Goal: Task Accomplishment & Management: Use online tool/utility

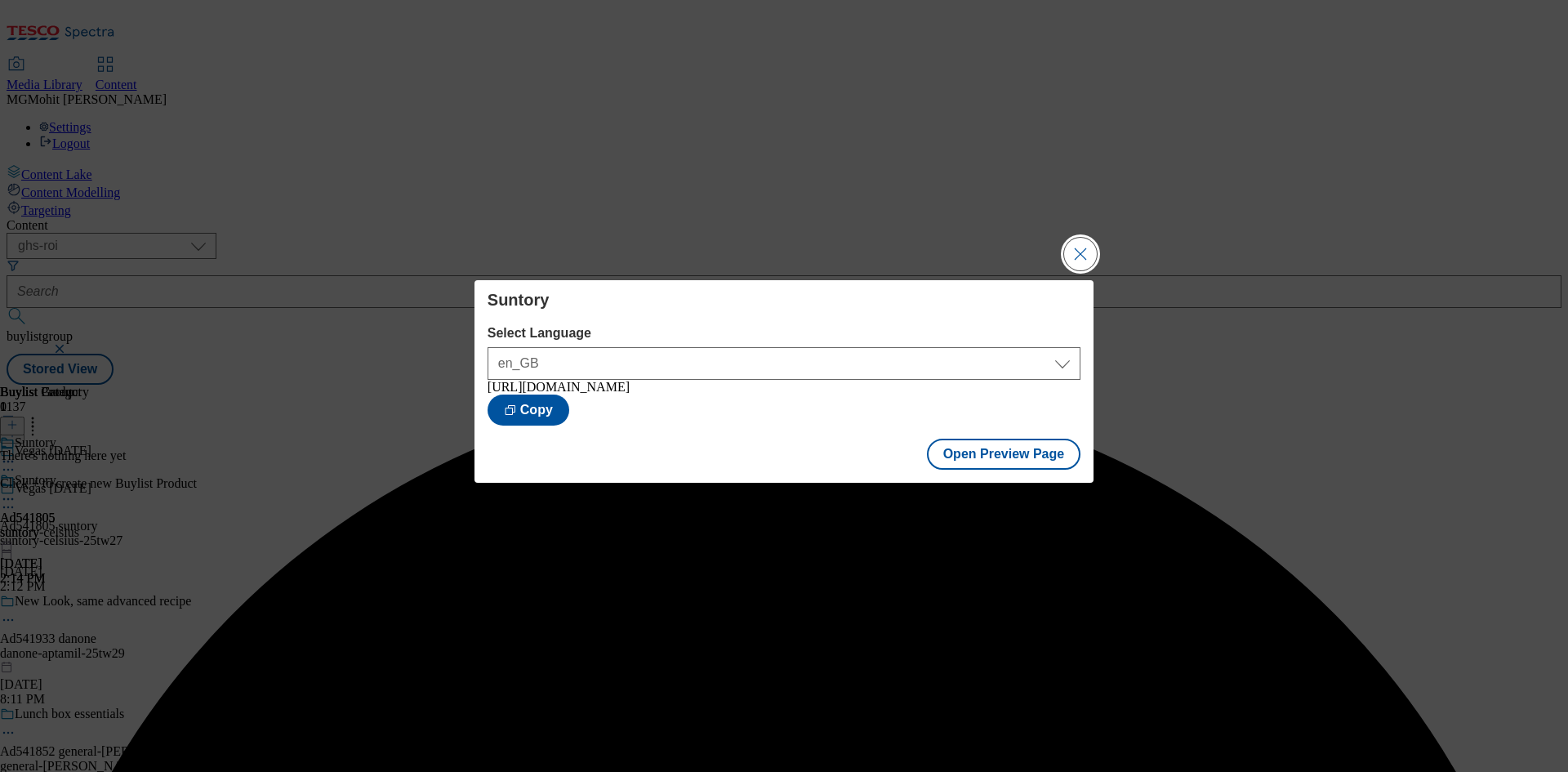
click at [1083, 248] on button "Close Modal" at bounding box center [1080, 254] width 33 height 33
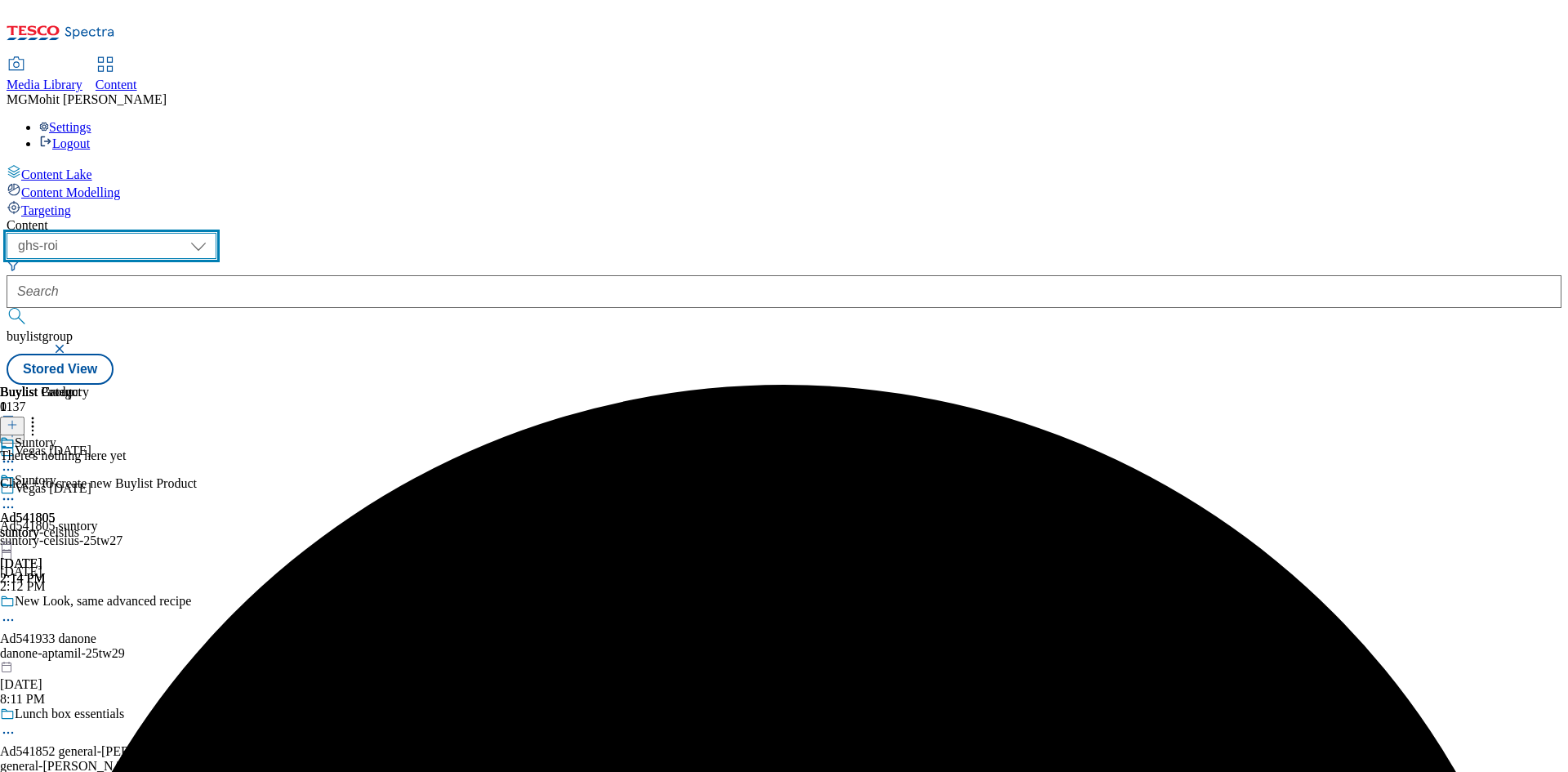
click at [216, 233] on select "ghs-roi ghs-uk" at bounding box center [112, 246] width 210 height 26
click at [212, 233] on select "ghs-roi ghs-uk" at bounding box center [112, 246] width 210 height 26
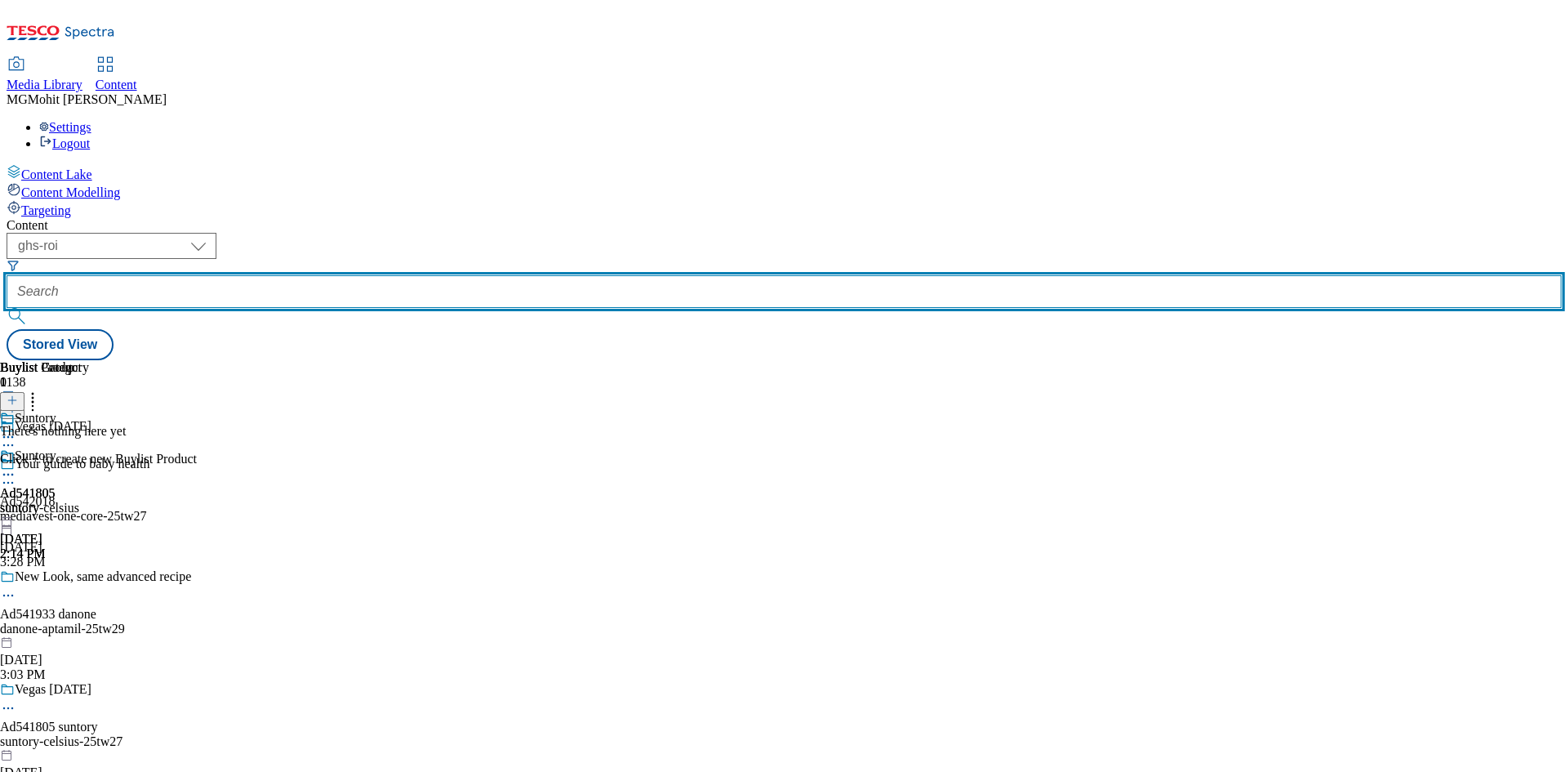
click at [402, 275] on input "text" at bounding box center [784, 291] width 1555 height 33
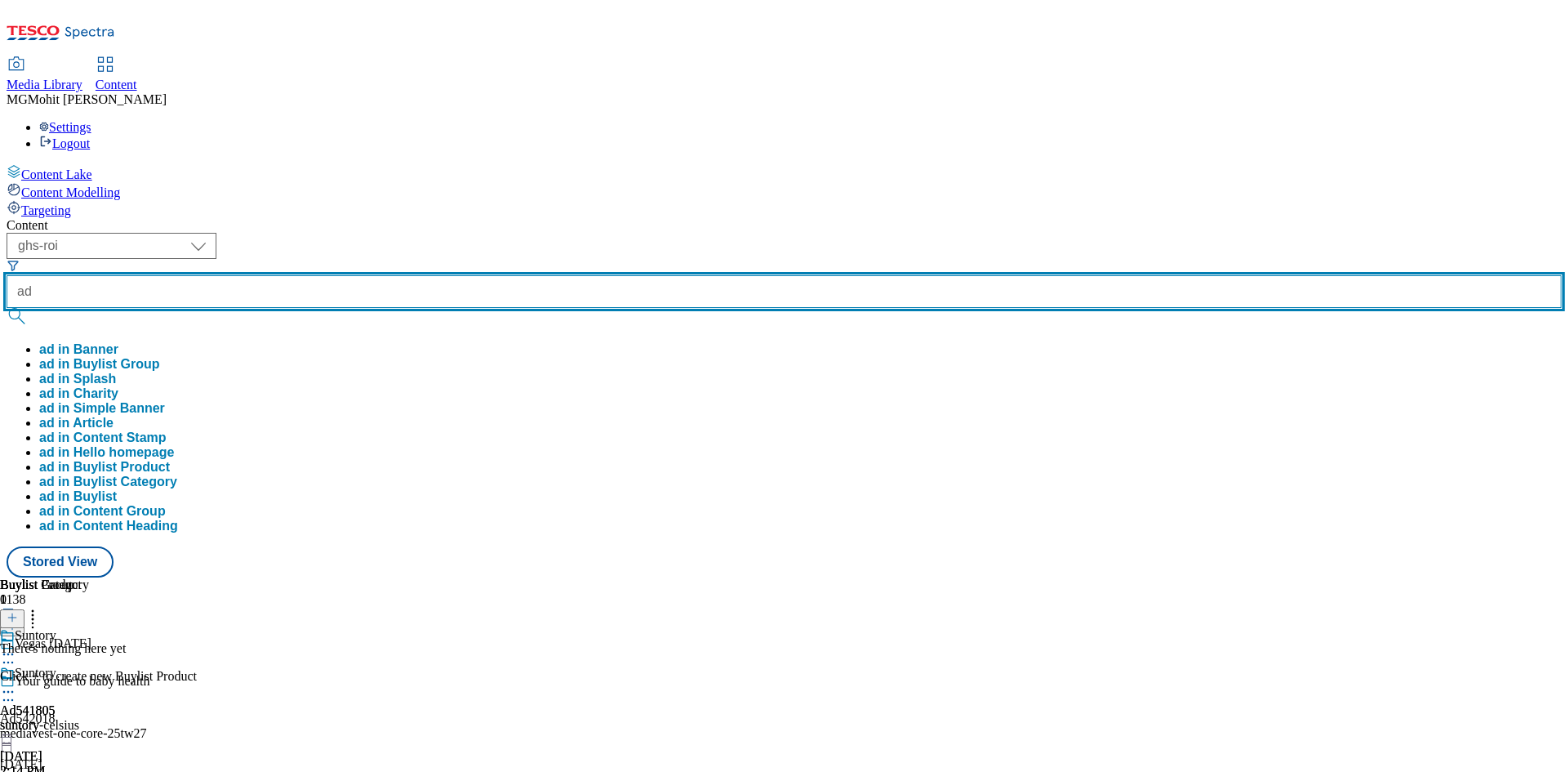
paste input "541849"
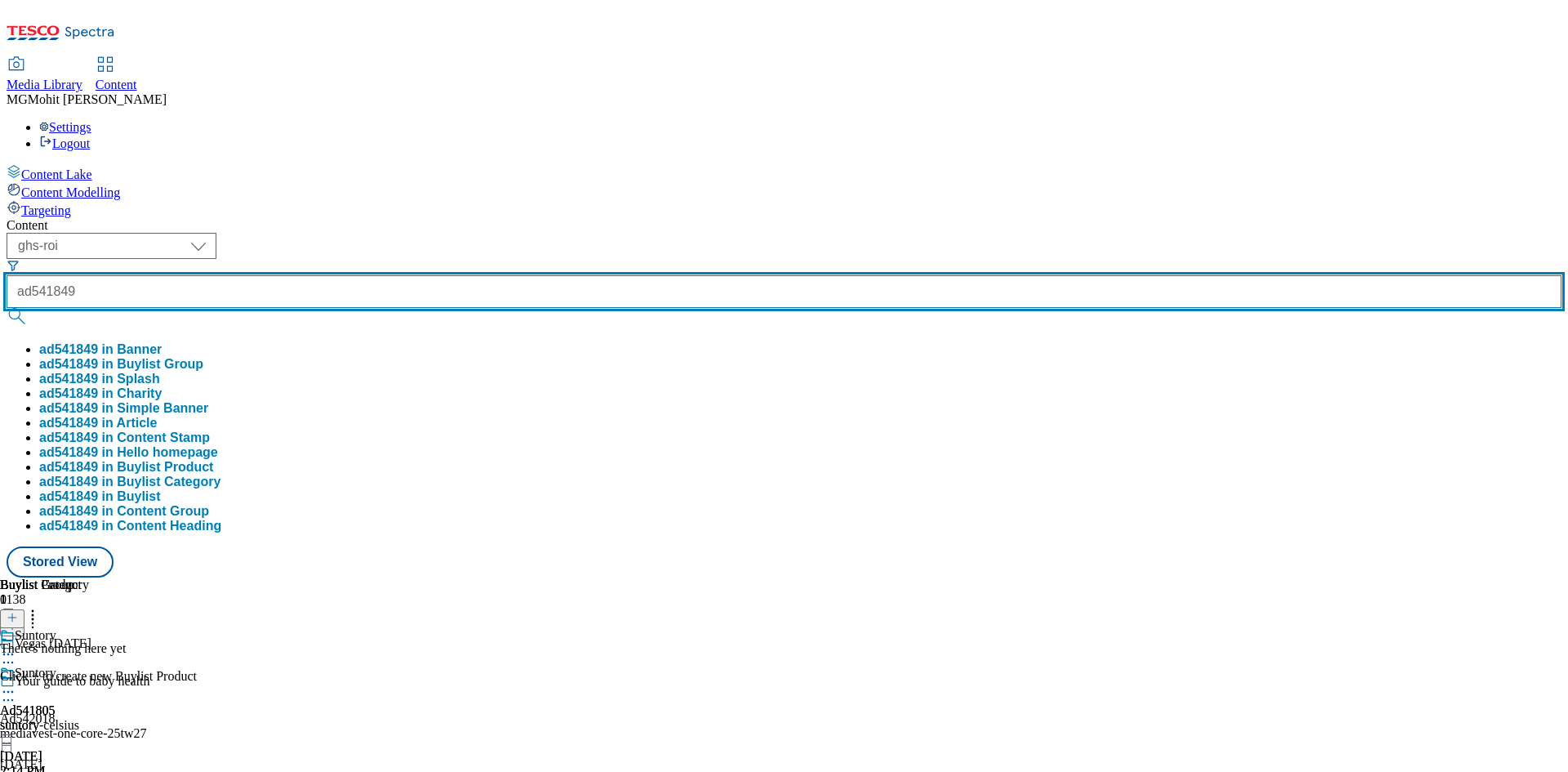
type input "ad541849"
click at [7, 308] on button "submit" at bounding box center [18, 316] width 23 height 16
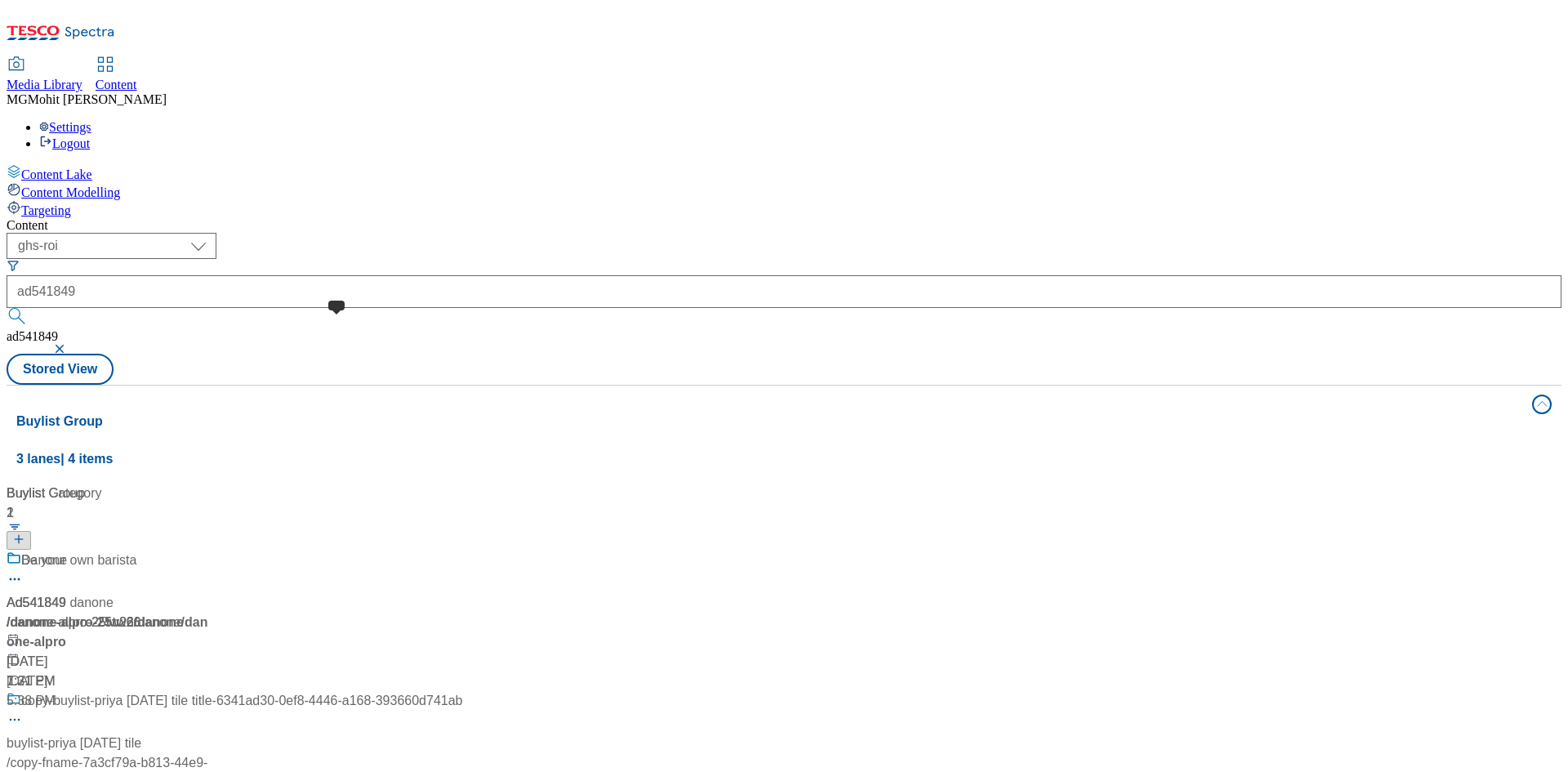
click at [21, 550] on span at bounding box center [21, 560] width 0 height 20
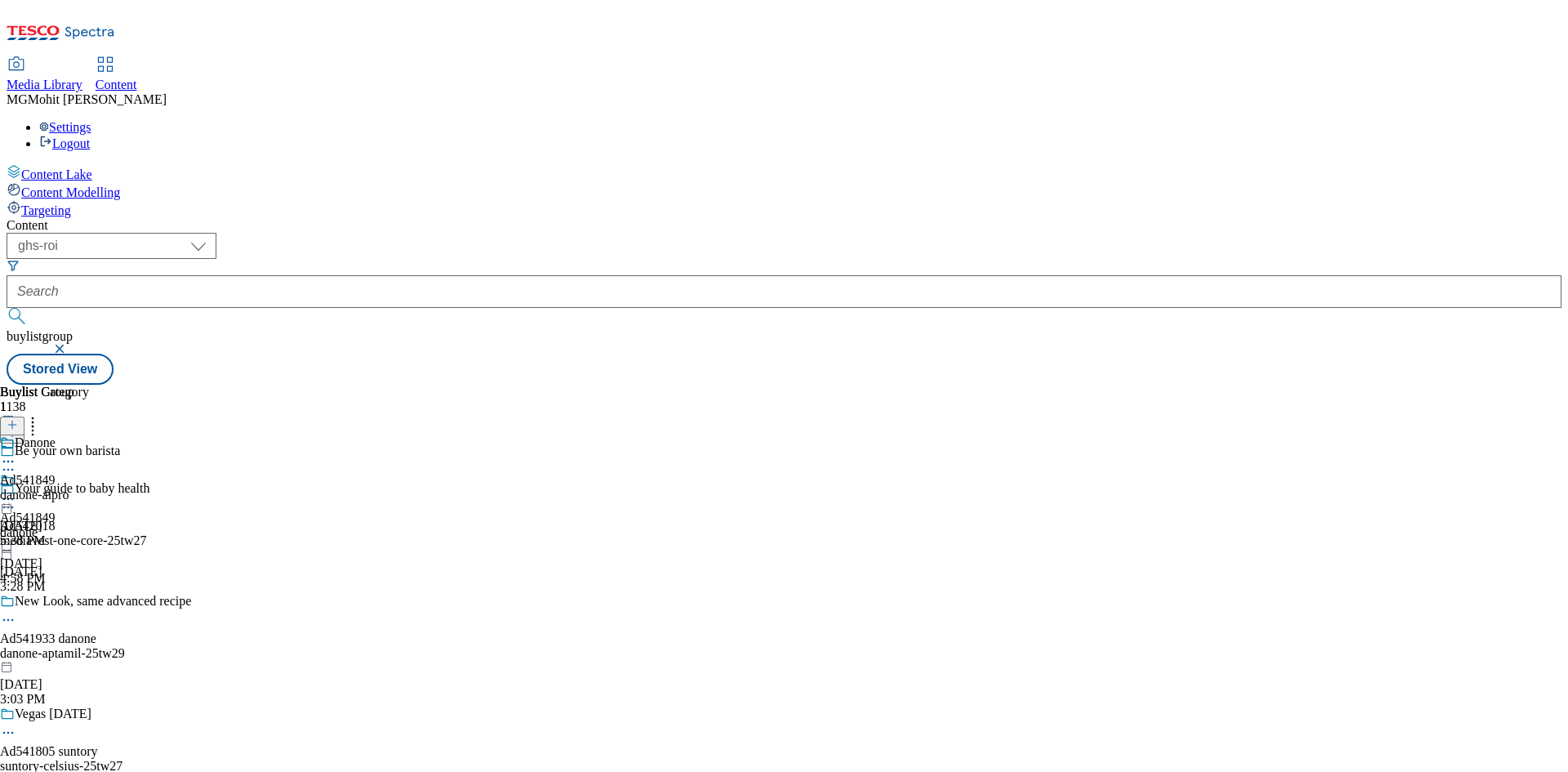
click at [89, 487] on div "danone-alpro" at bounding box center [44, 494] width 89 height 15
click at [16, 465] on icon at bounding box center [8, 473] width 16 height 16
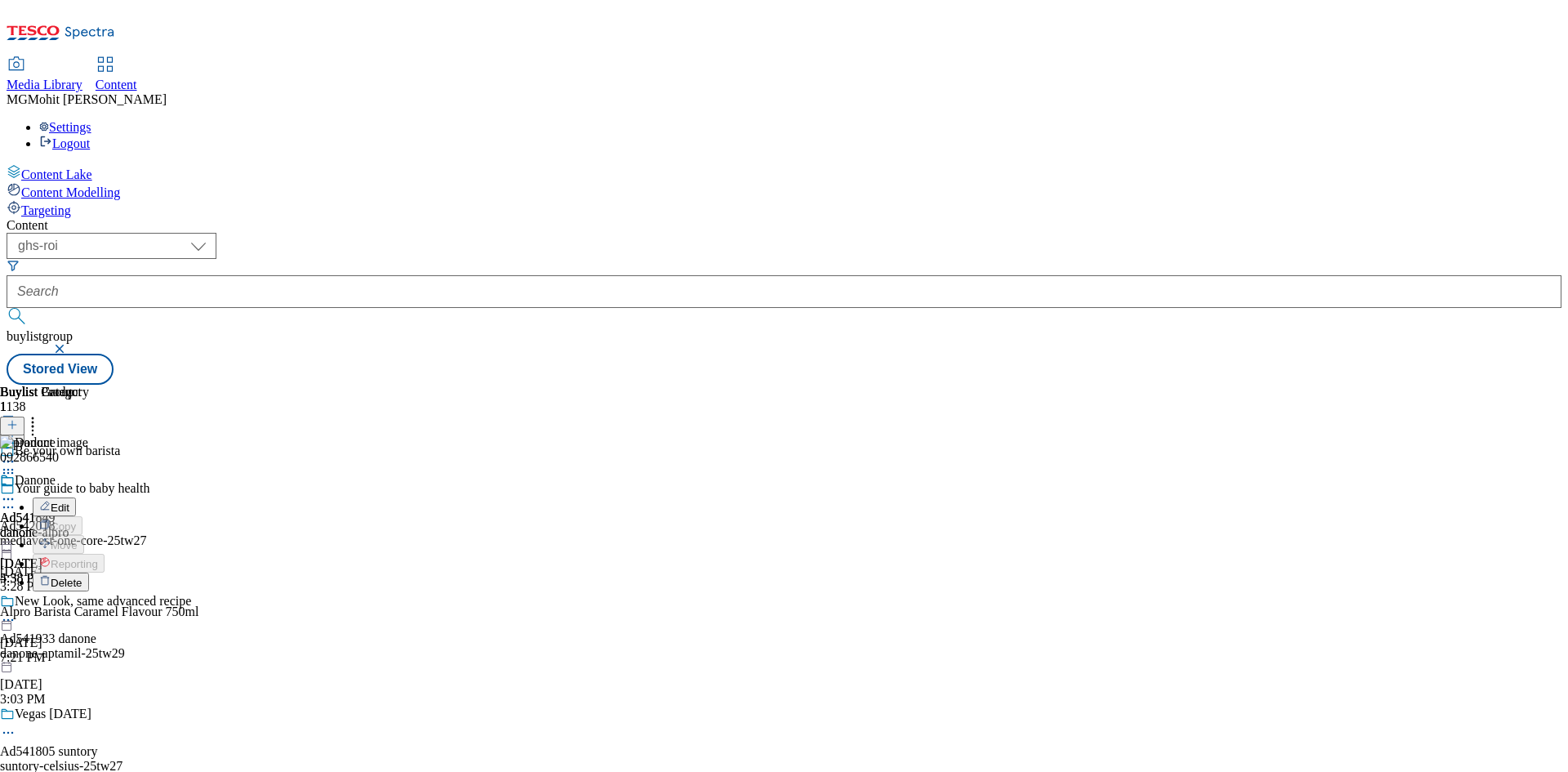
click at [69, 501] on span "Edit" at bounding box center [60, 507] width 19 height 12
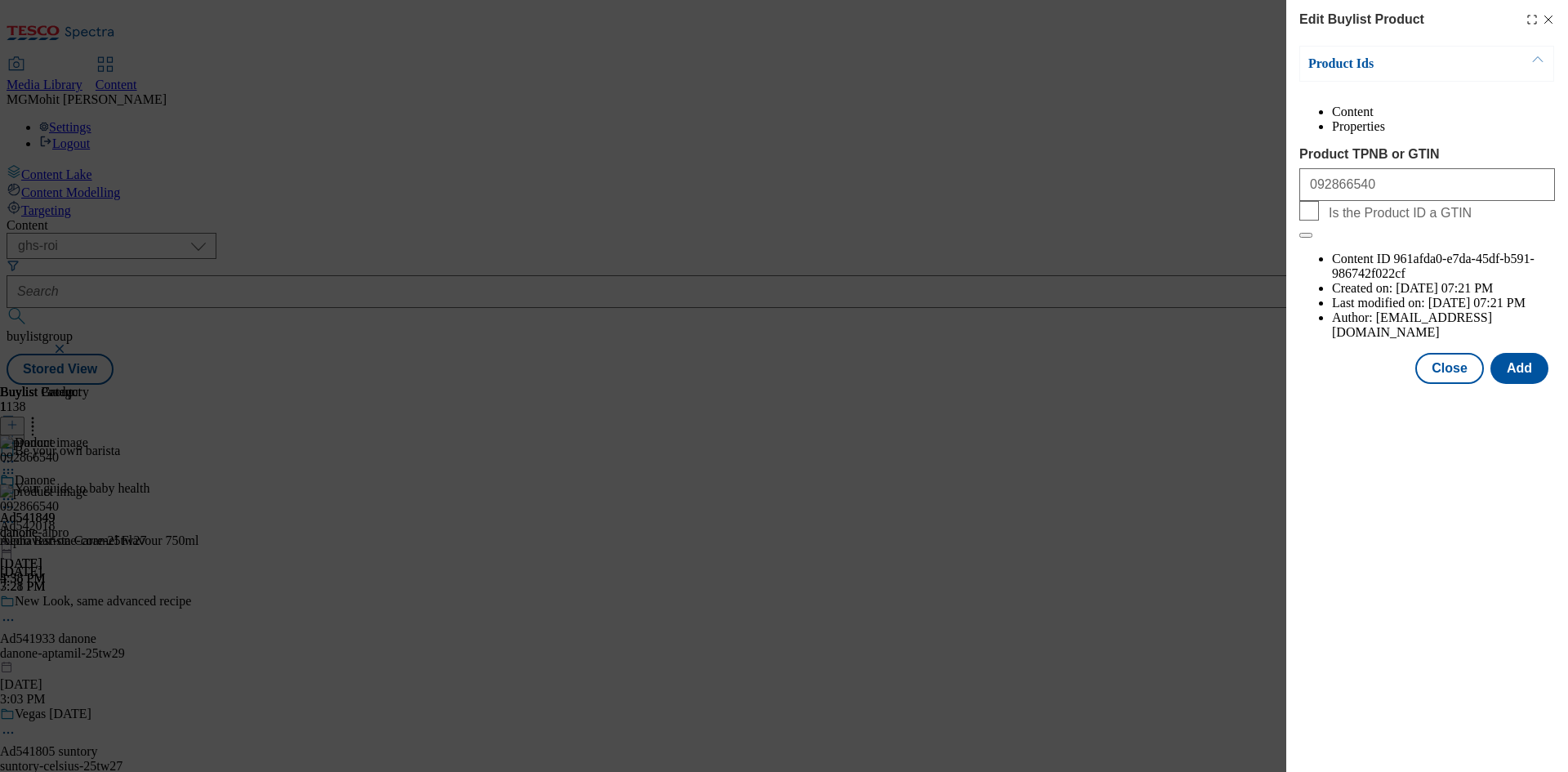
click at [1367, 201] on div "092866540" at bounding box center [1427, 181] width 256 height 39
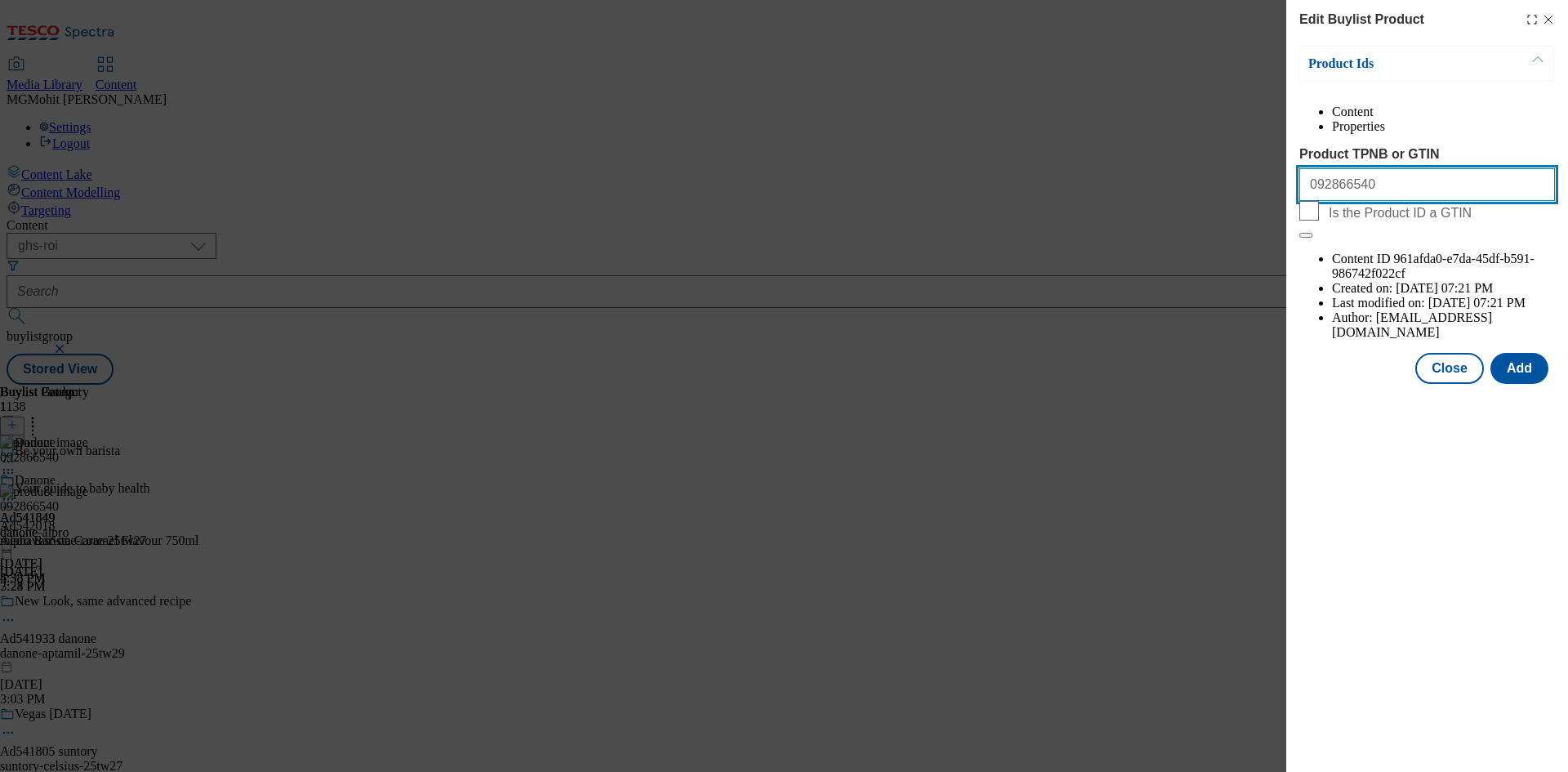
click at [1396, 201] on input "092866540" at bounding box center [1427, 184] width 256 height 33
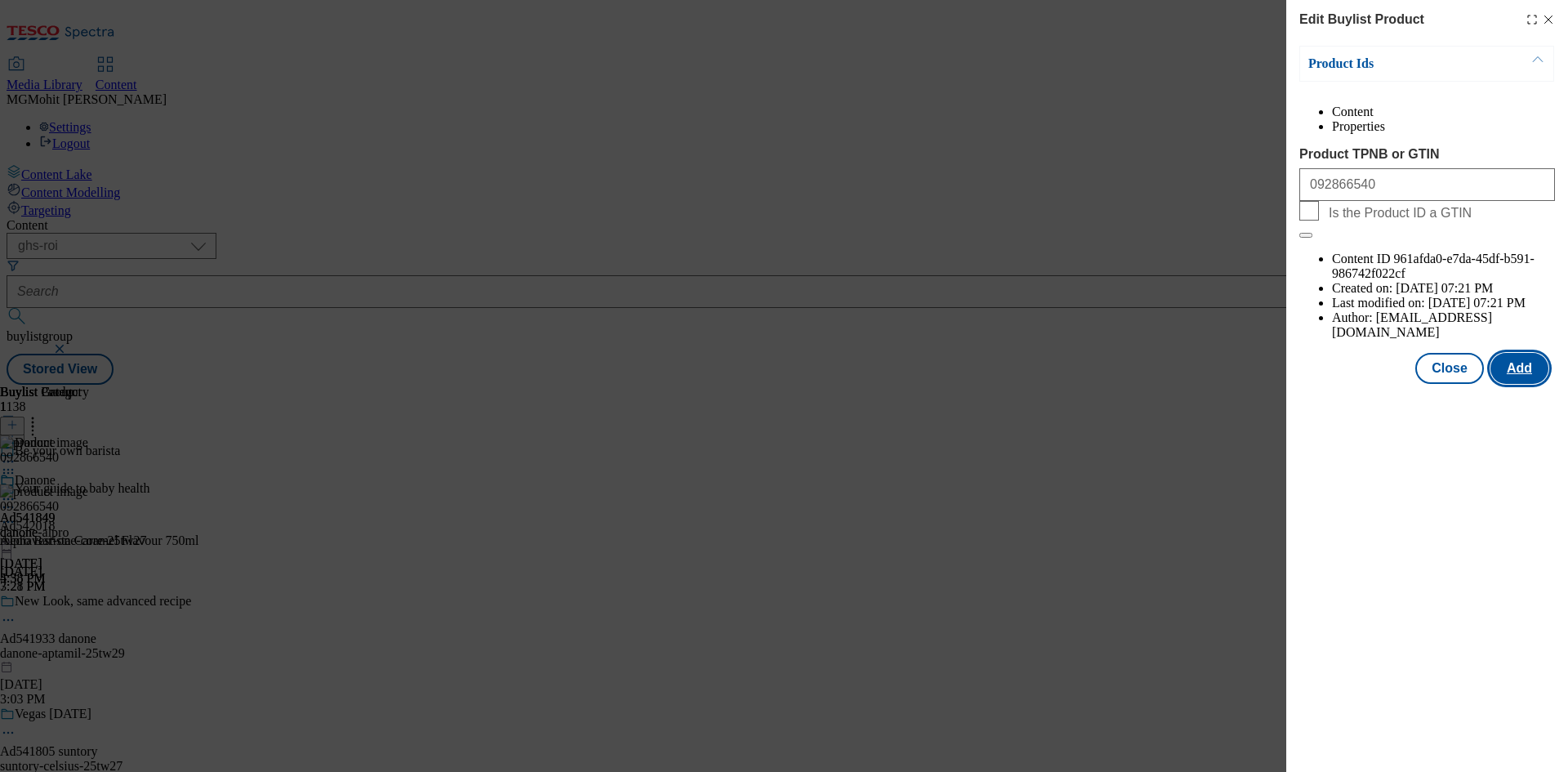
click at [1506, 353] on button "Add" at bounding box center [1519, 368] width 58 height 31
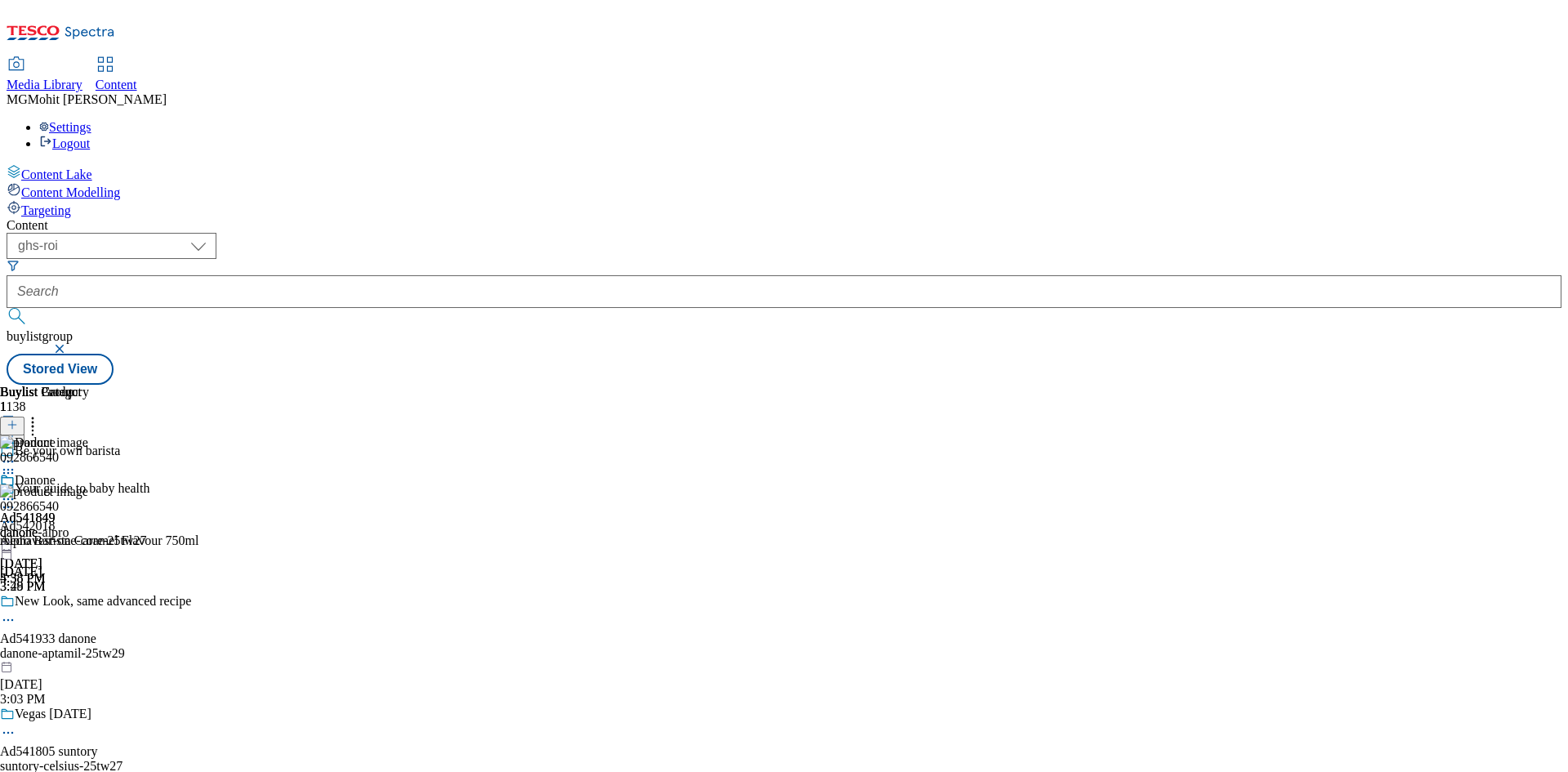
click at [16, 491] on icon at bounding box center [8, 499] width 16 height 16
click at [105, 621] on span "Un-preview" at bounding box center [78, 627] width 55 height 12
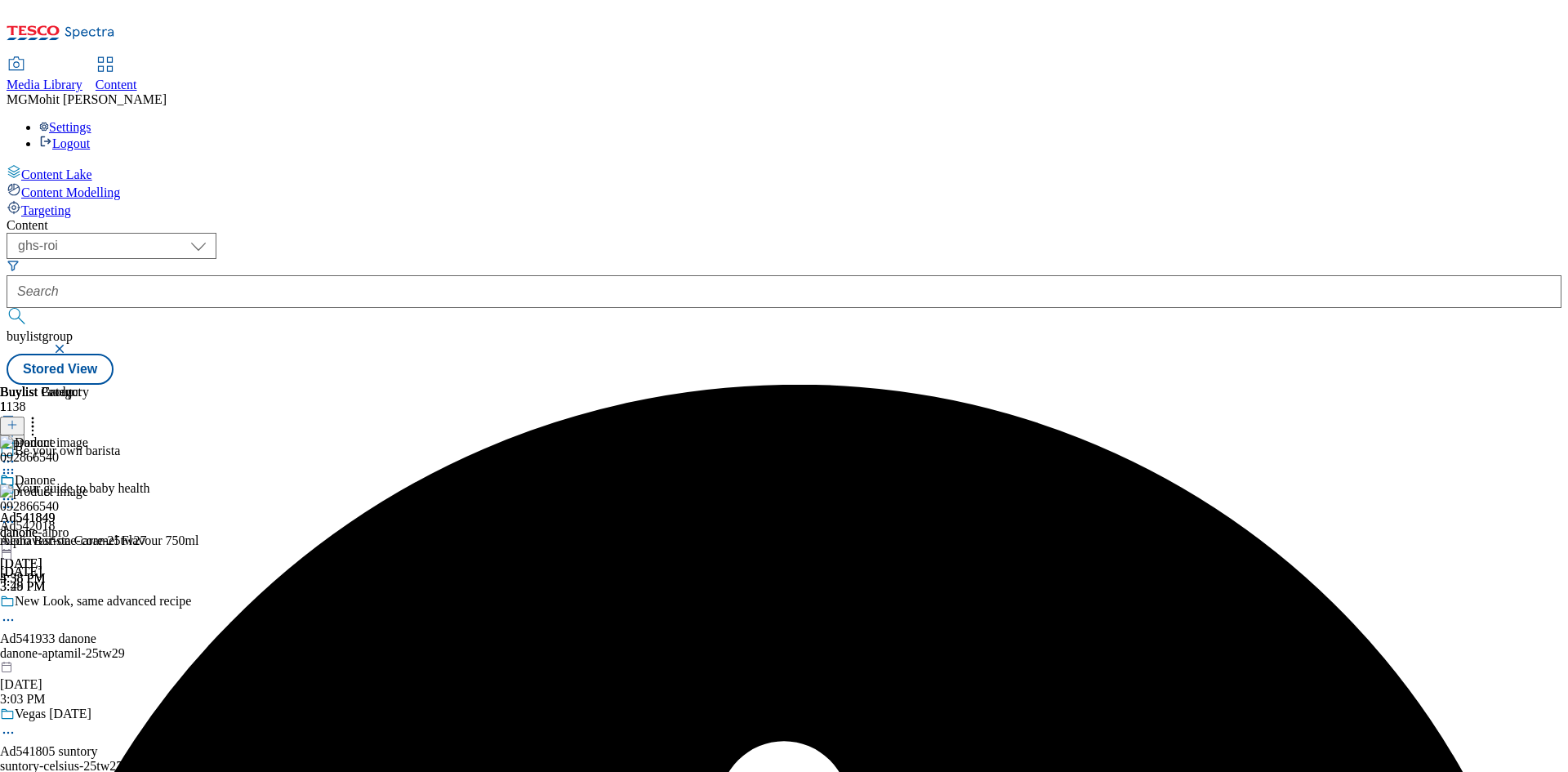
click at [16, 491] on icon at bounding box center [8, 499] width 16 height 16
click at [105, 621] on span "Un-preview" at bounding box center [78, 627] width 55 height 12
click at [16, 491] on icon at bounding box center [8, 499] width 16 height 16
click at [105, 621] on span "Un-preview" at bounding box center [78, 627] width 55 height 12
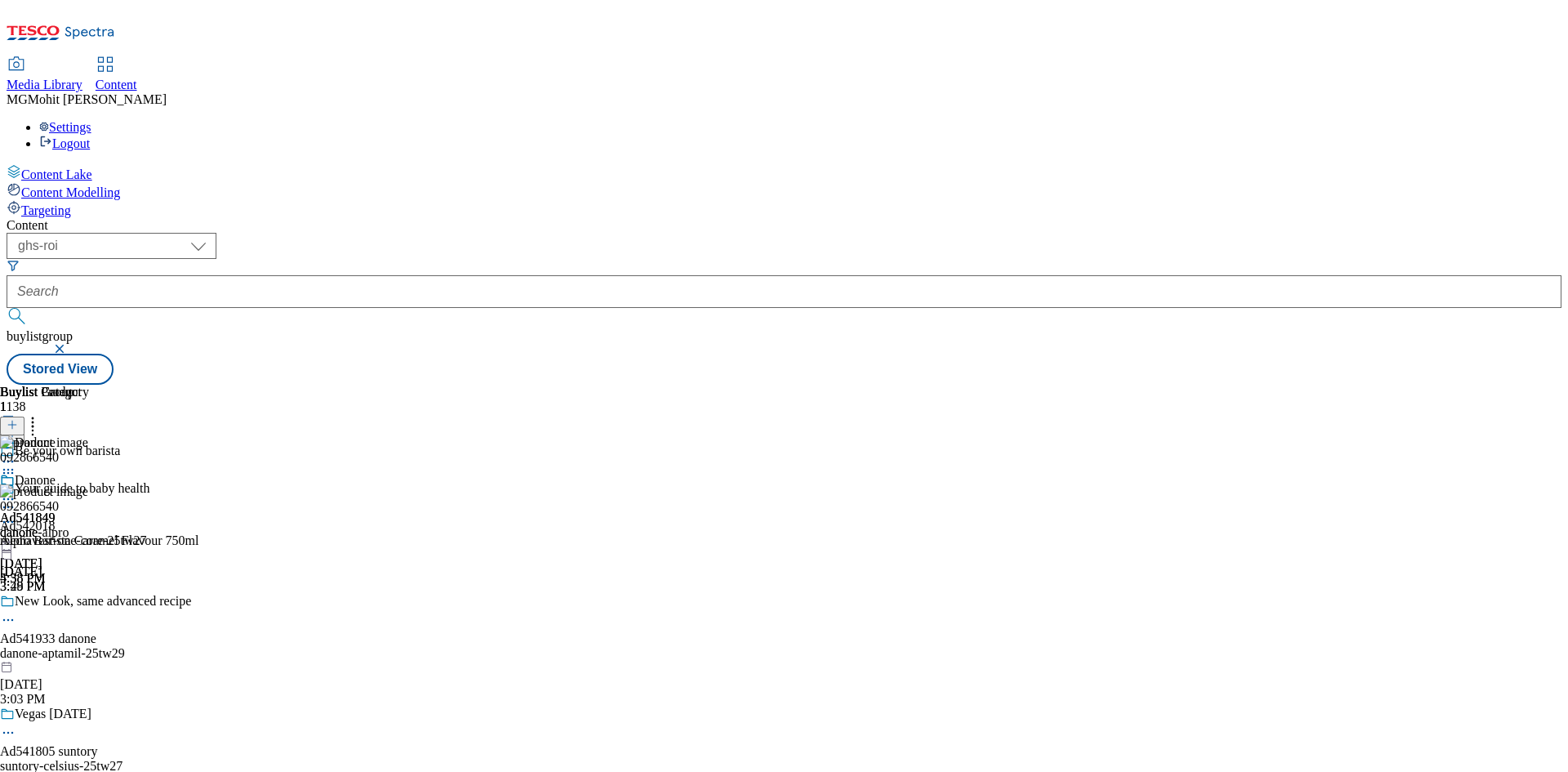
click at [16, 491] on icon at bounding box center [8, 499] width 16 height 16
click at [105, 621] on span "Un-preview" at bounding box center [78, 627] width 55 height 12
click at [16, 514] on icon at bounding box center [8, 522] width 16 height 16
click at [199, 594] on div "092866540 Alpro Barista Caramel Flavour 750ml Aug 26, 2025 3:49 PM" at bounding box center [99, 538] width 199 height 109
click at [16, 514] on icon at bounding box center [8, 522] width 16 height 16
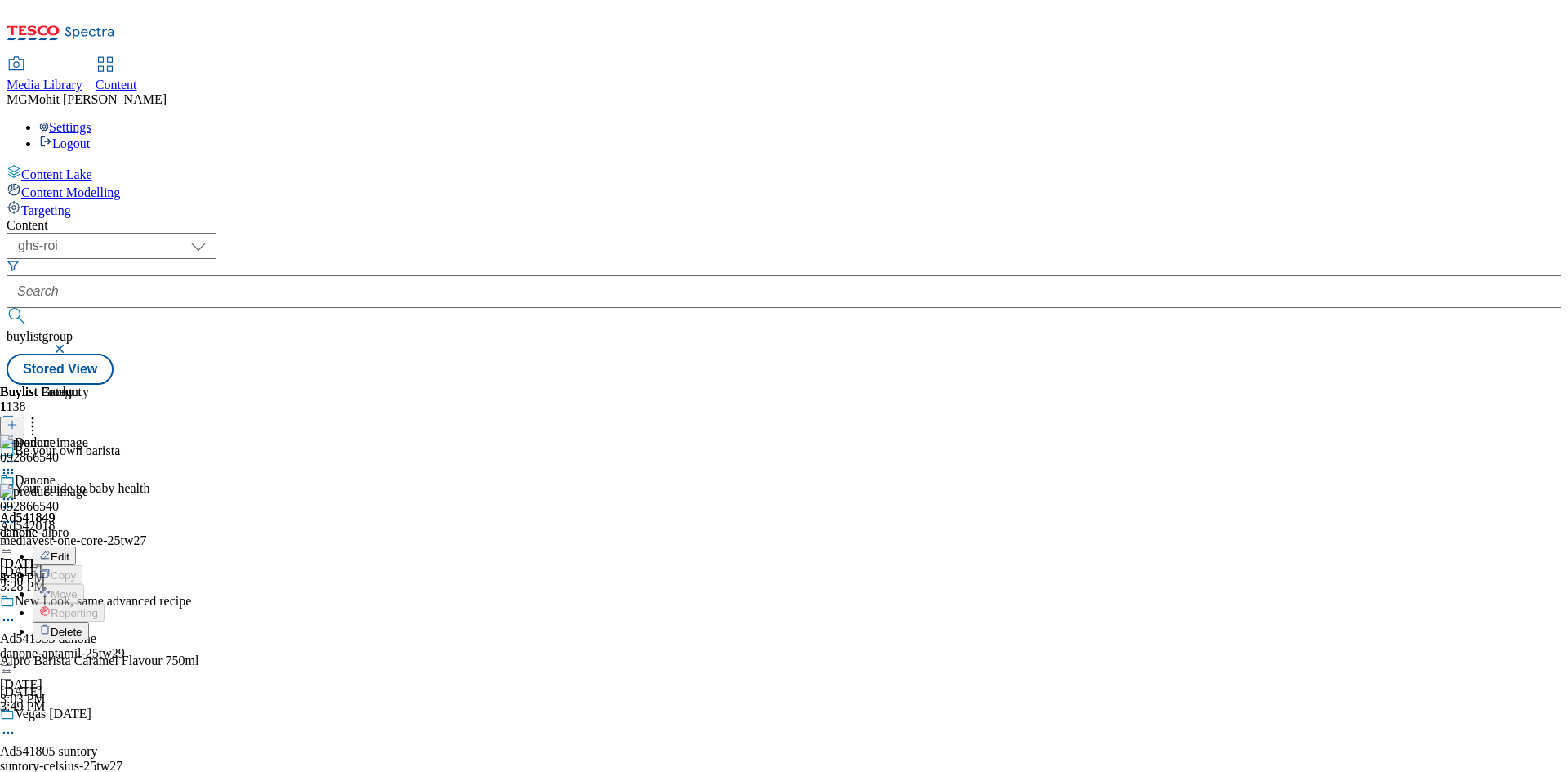
click at [89, 621] on button "Delete" at bounding box center [61, 630] width 56 height 19
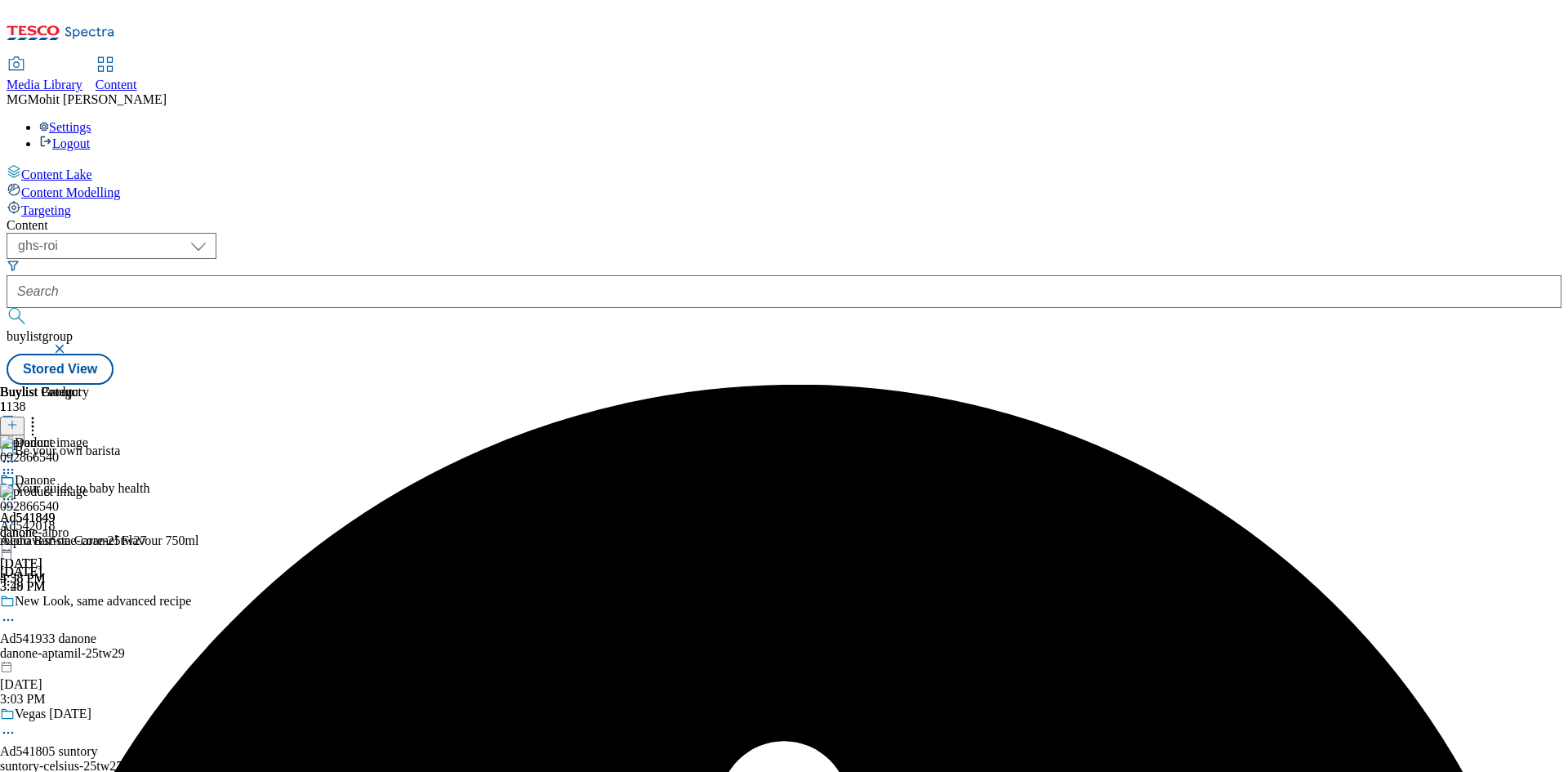
click at [6, 498] on circle at bounding box center [4, 499] width 2 height 2
click at [87, 659] on span "Publish" at bounding box center [69, 665] width 36 height 12
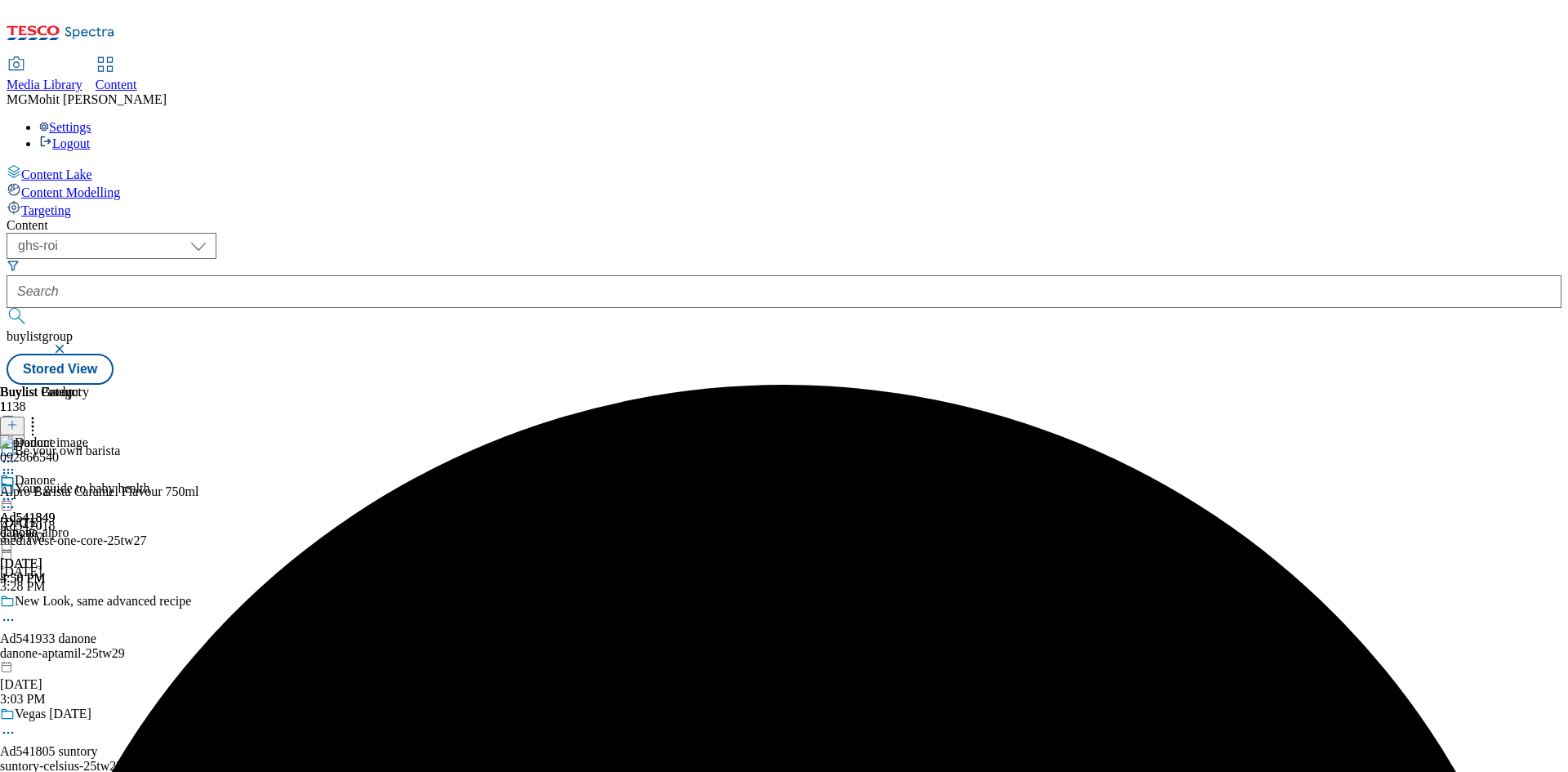
click at [16, 491] on icon at bounding box center [8, 499] width 16 height 16
click at [136, 640] on span "Open Preview Url" at bounding box center [93, 646] width 85 height 12
click at [16, 491] on icon at bounding box center [8, 499] width 16 height 16
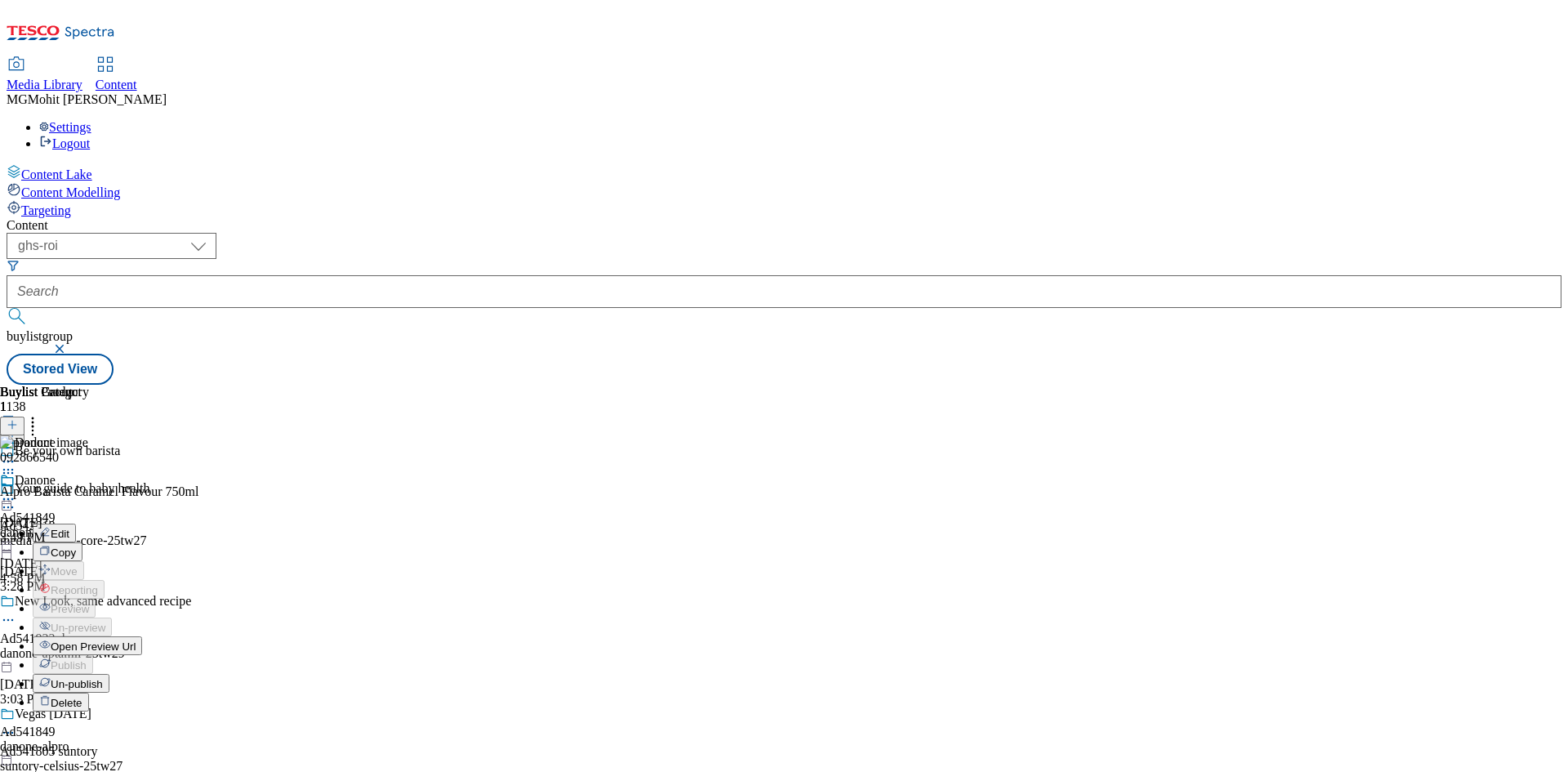
click at [103, 678] on span "Un-publish" at bounding box center [77, 684] width 52 height 12
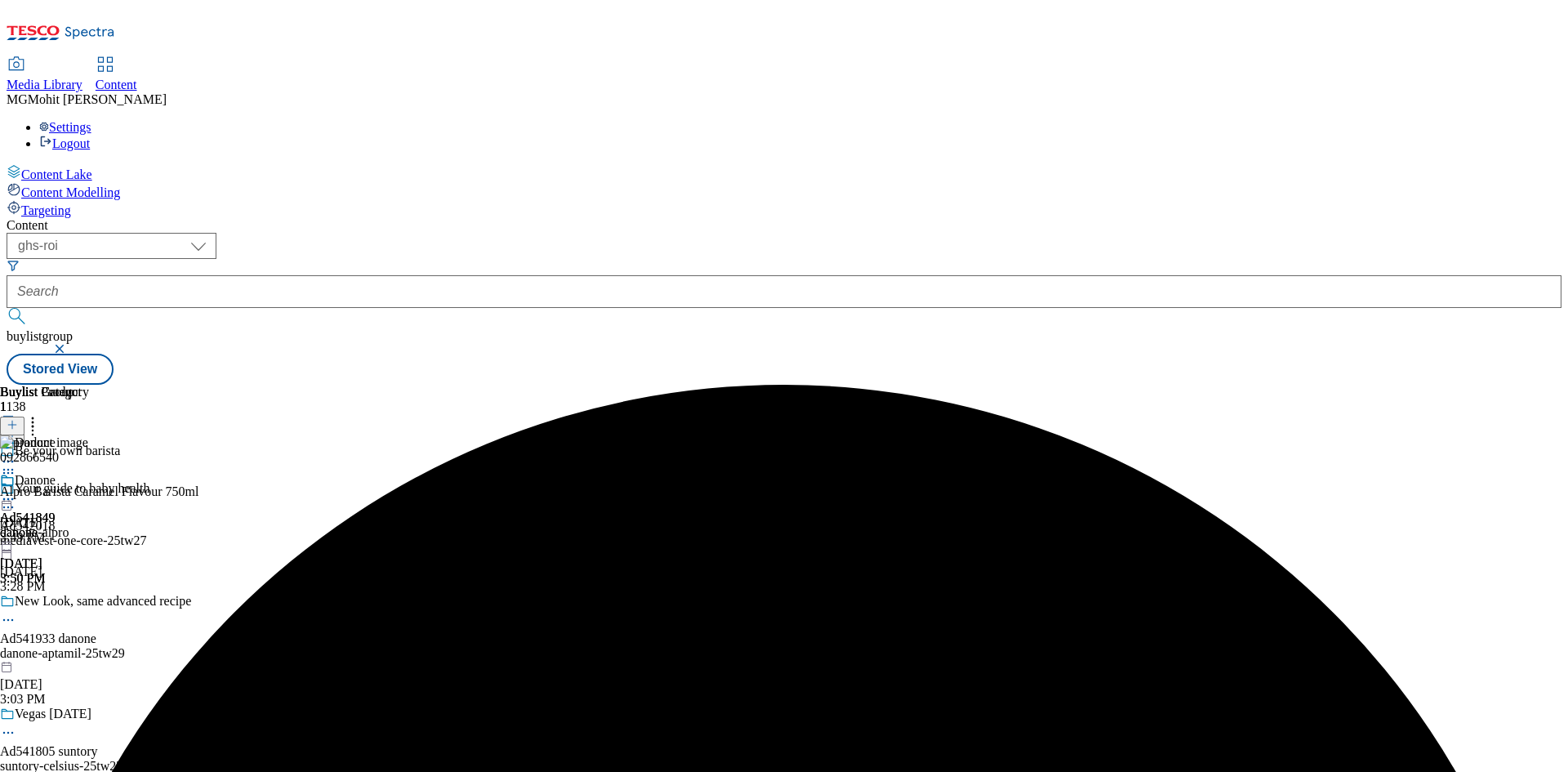
click at [16, 491] on icon at bounding box center [8, 499] width 16 height 16
click at [105, 621] on span "Un-preview" at bounding box center [78, 627] width 55 height 12
click at [16, 465] on icon at bounding box center [8, 473] width 16 height 16
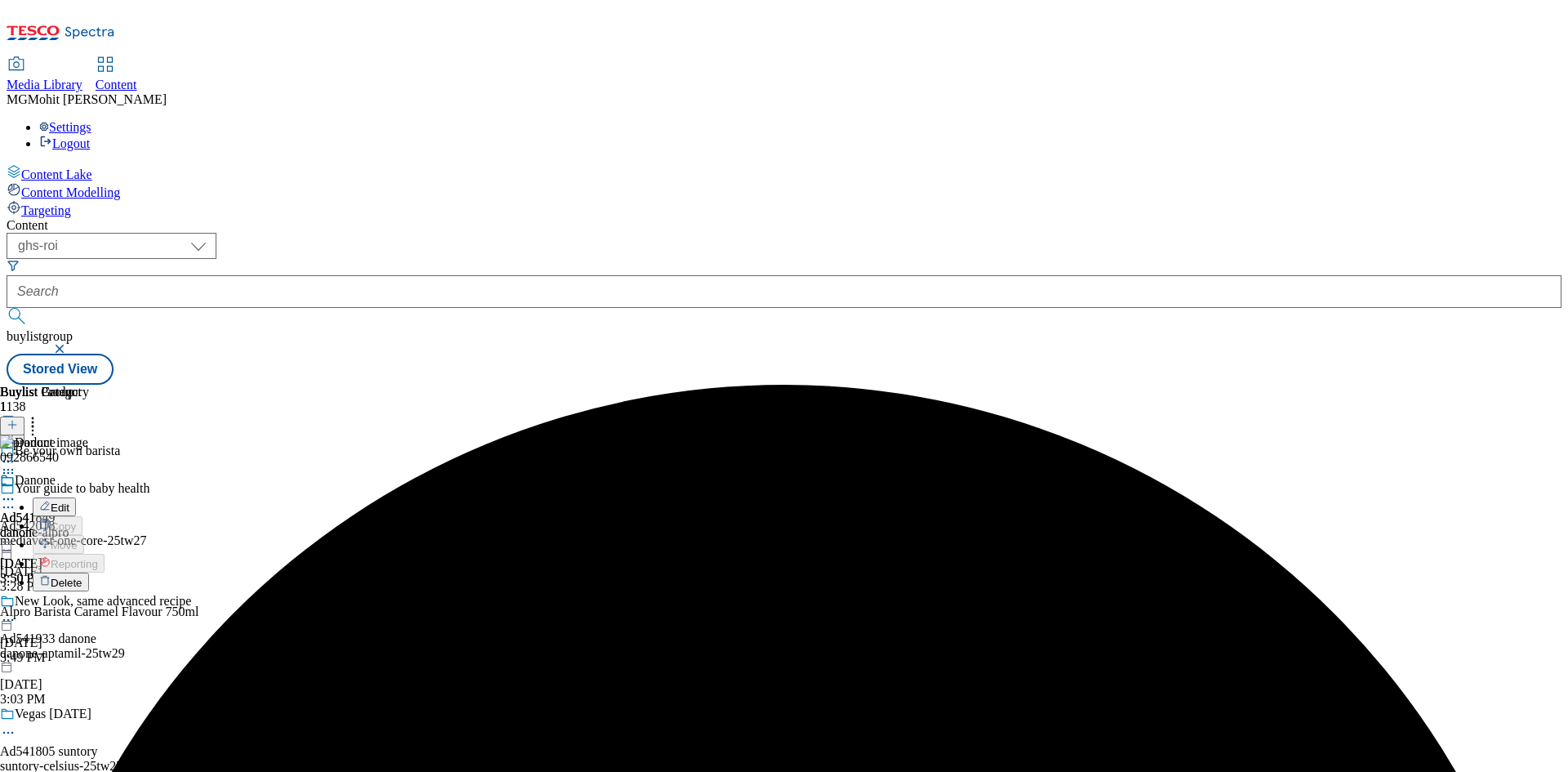
click at [82, 576] on span "Delete" at bounding box center [67, 582] width 32 height 12
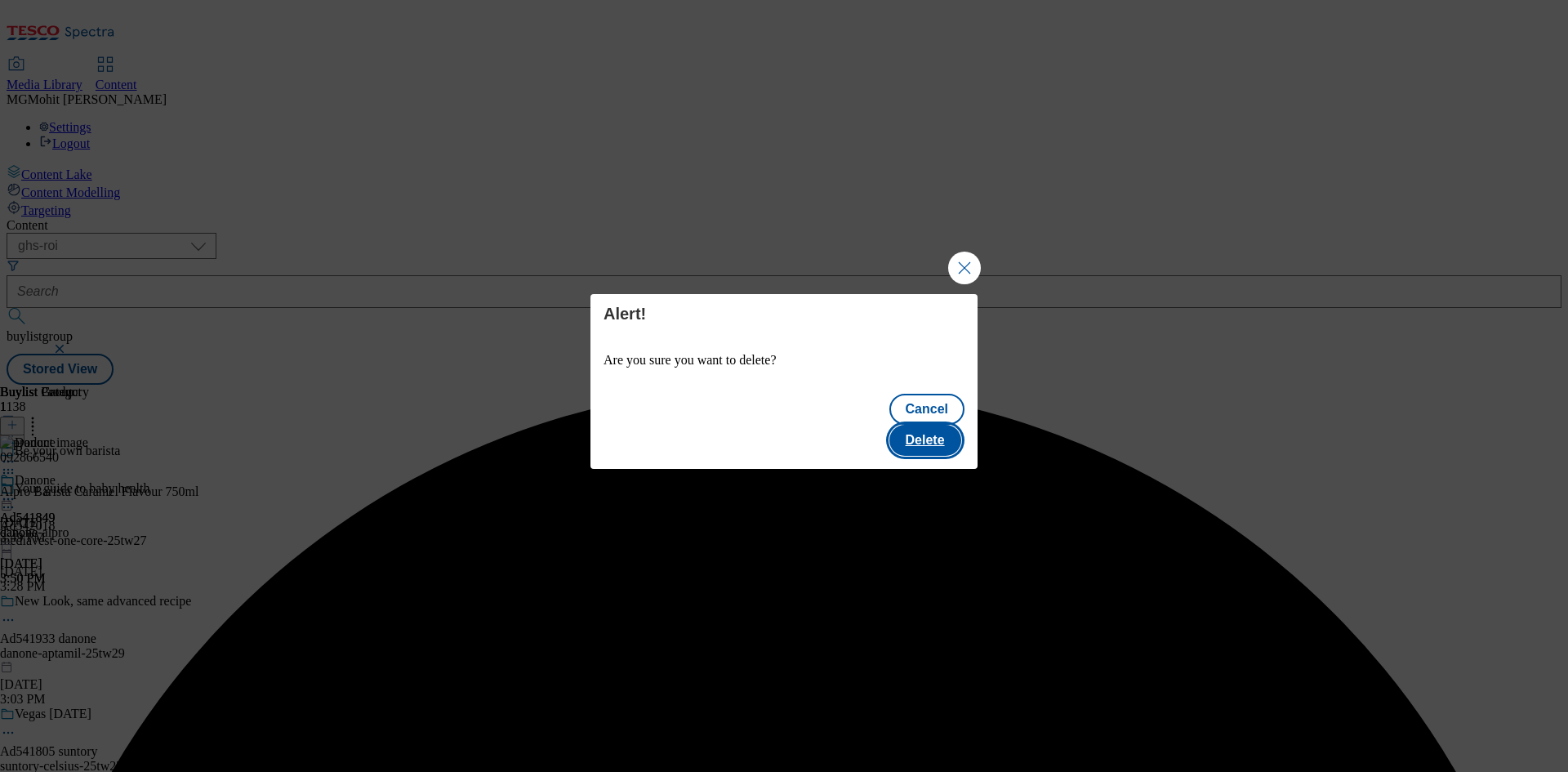
click at [919, 429] on button "Delete" at bounding box center [925, 440] width 72 height 31
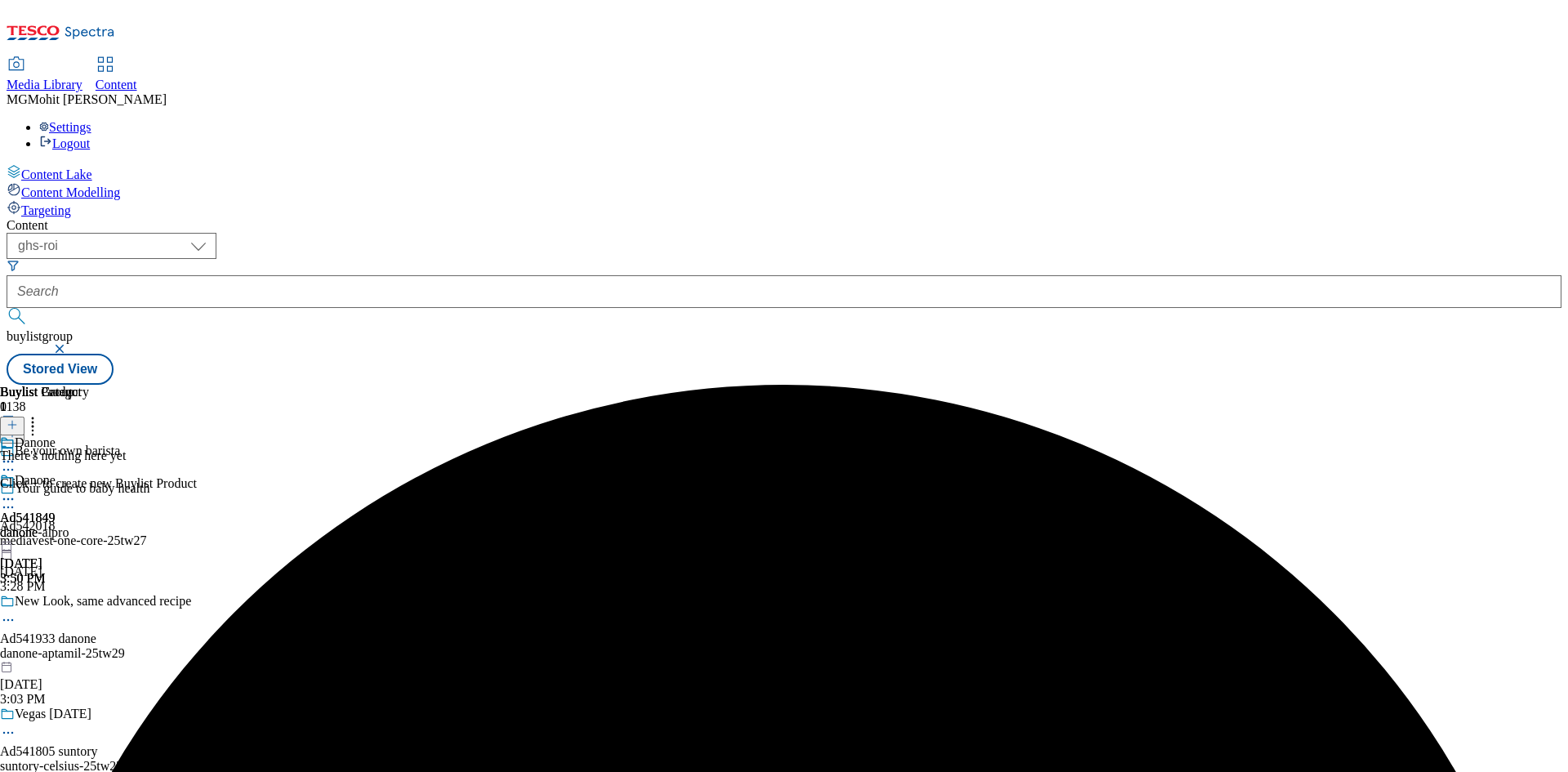
click at [18, 419] on icon at bounding box center [12, 424] width 11 height 11
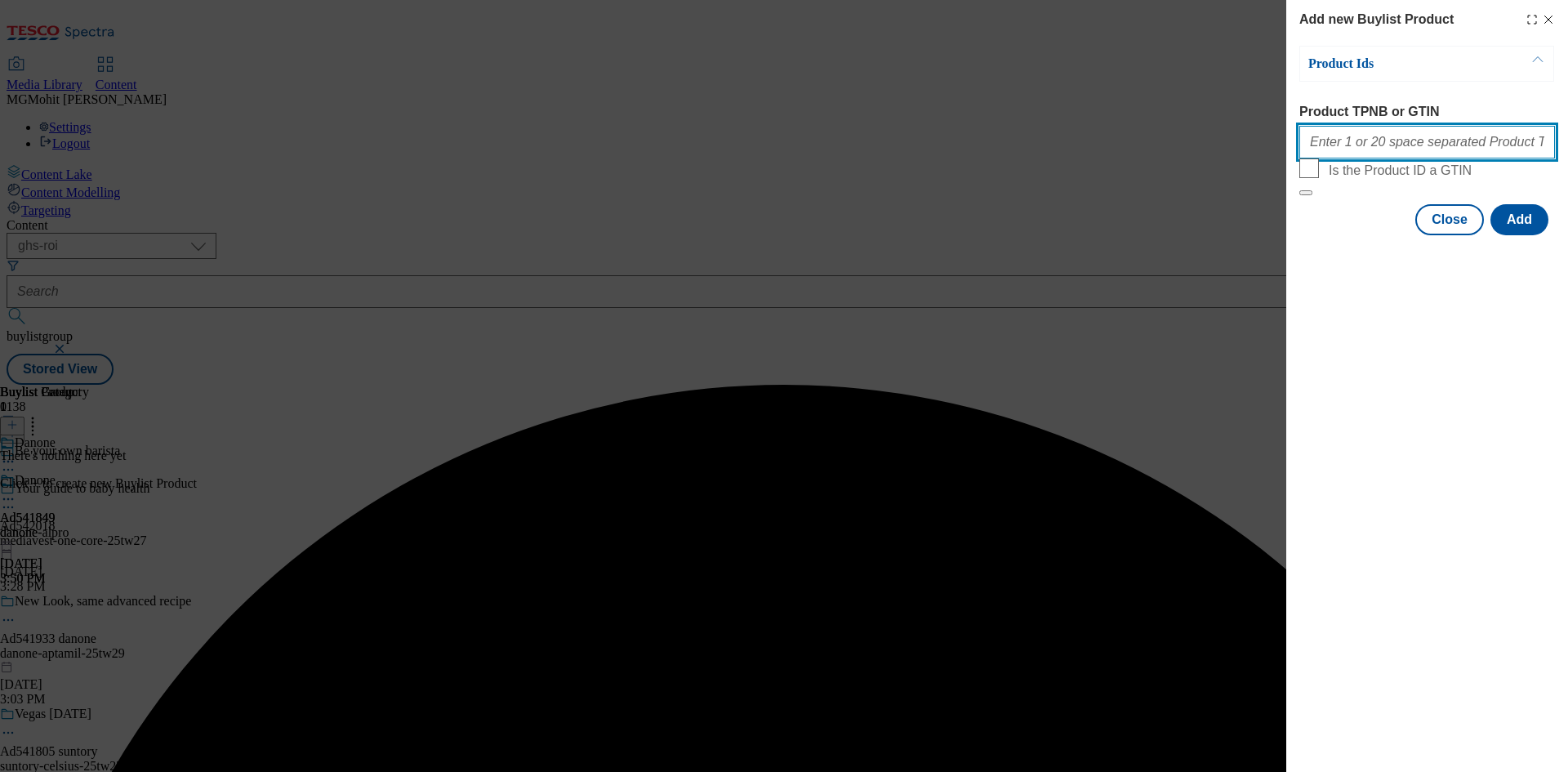
click at [1397, 138] on input "Product TPNB or GTIN" at bounding box center [1427, 142] width 256 height 33
paste input "092866540"
type input "092866540"
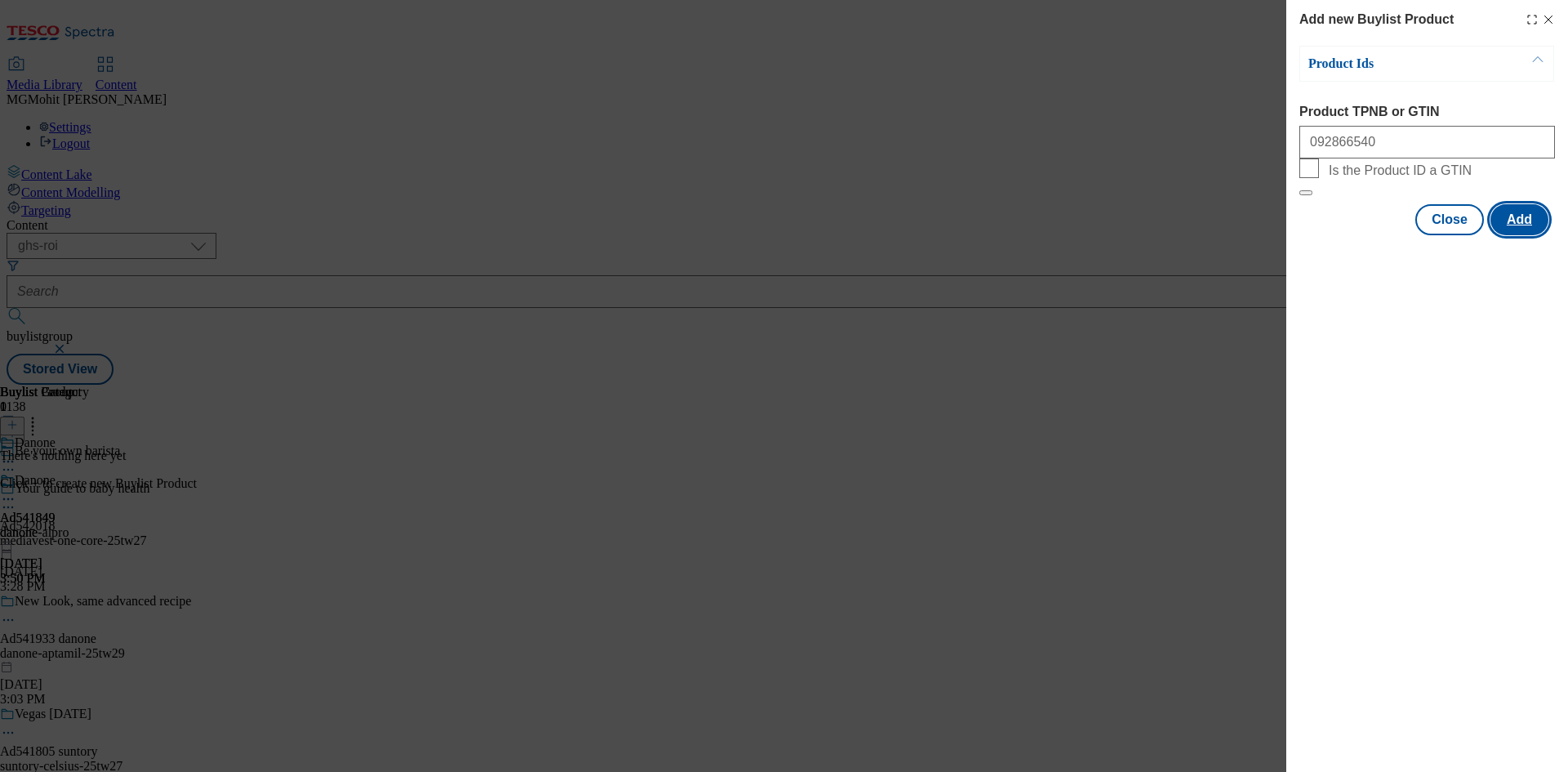
click at [1518, 235] on button "Add" at bounding box center [1519, 219] width 58 height 31
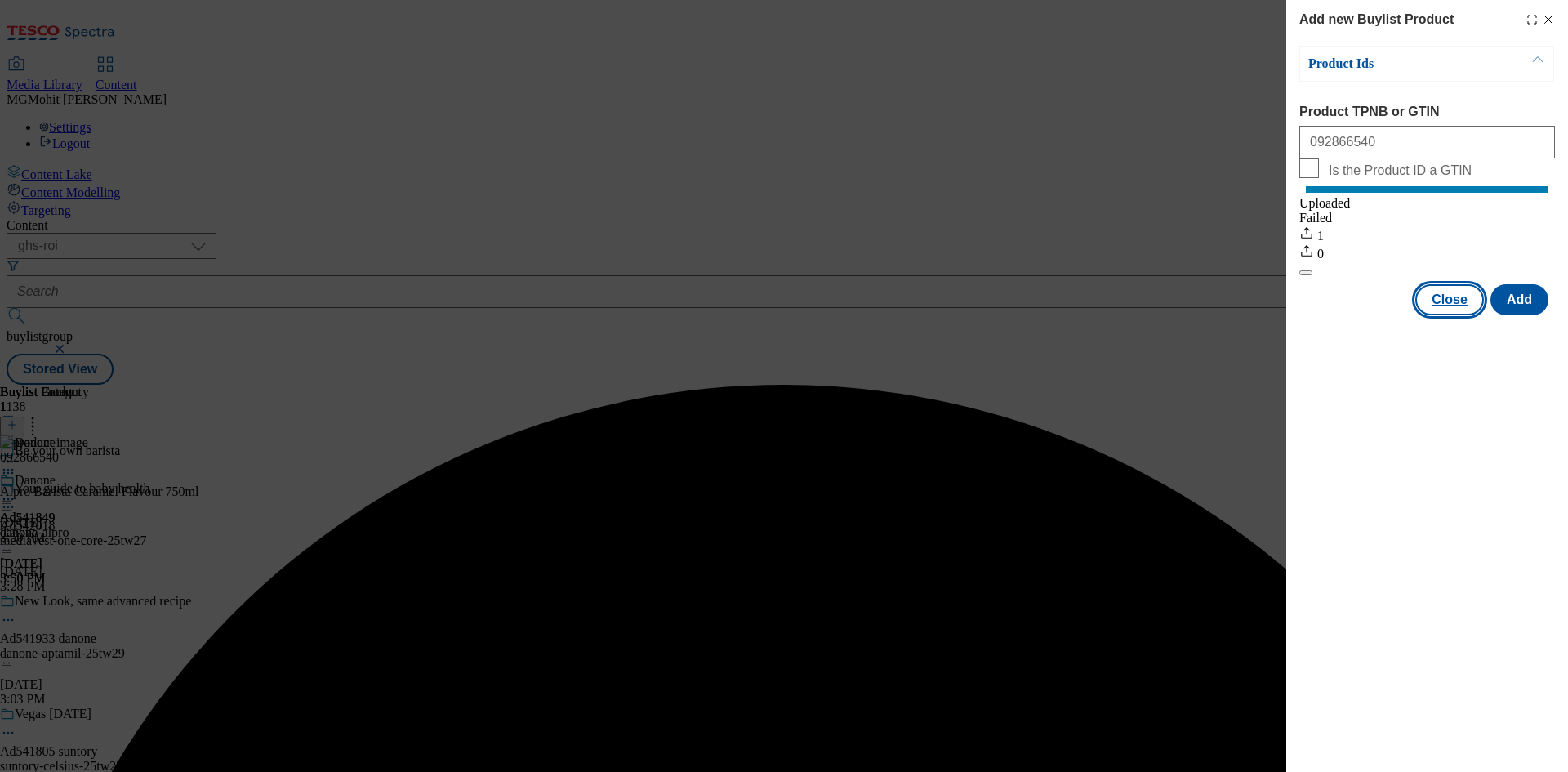
click at [1457, 315] on button "Close" at bounding box center [1449, 299] width 69 height 31
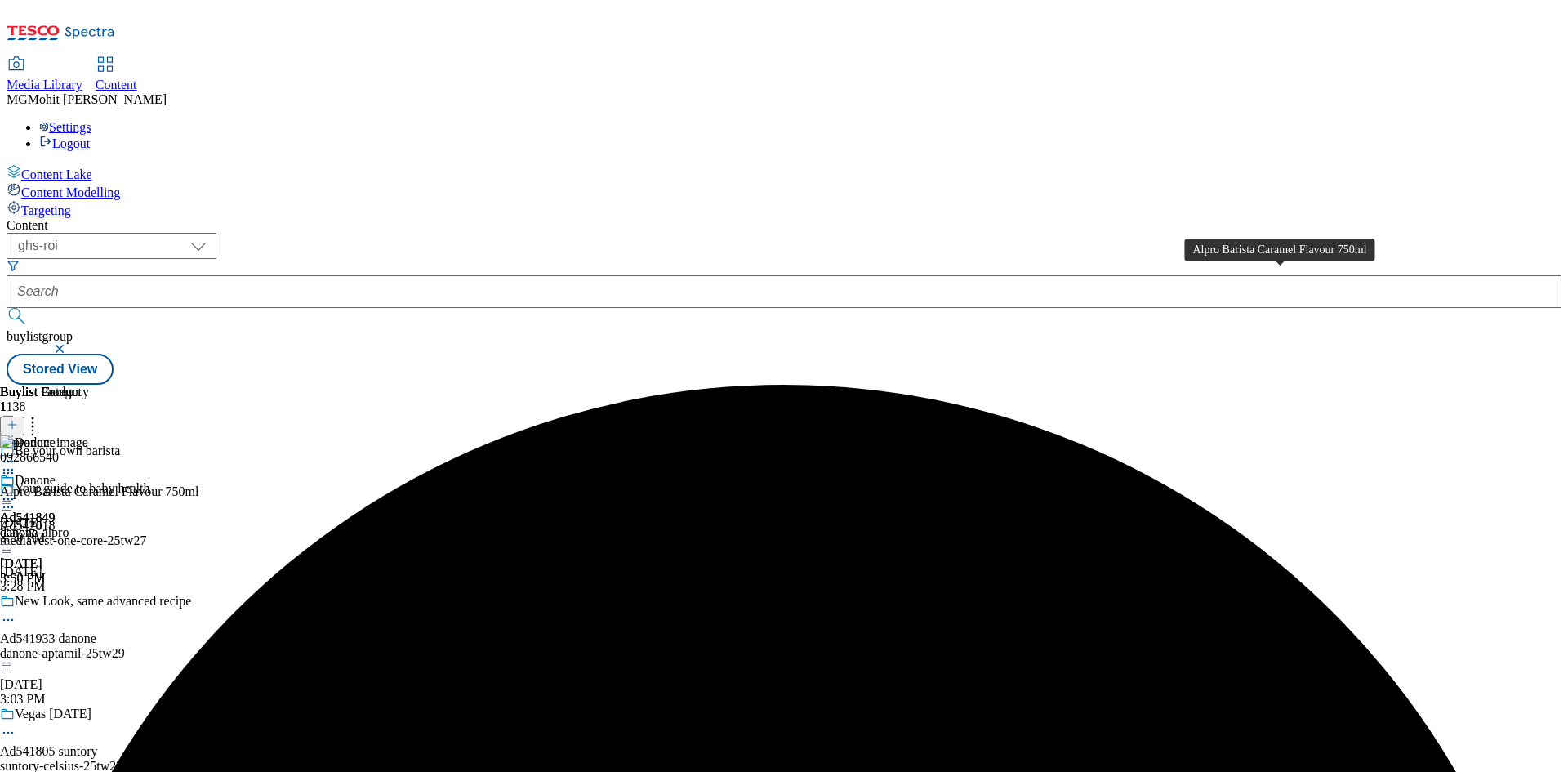
click at [199, 484] on div "Alpro Barista Caramel Flavour 750ml" at bounding box center [99, 491] width 199 height 15
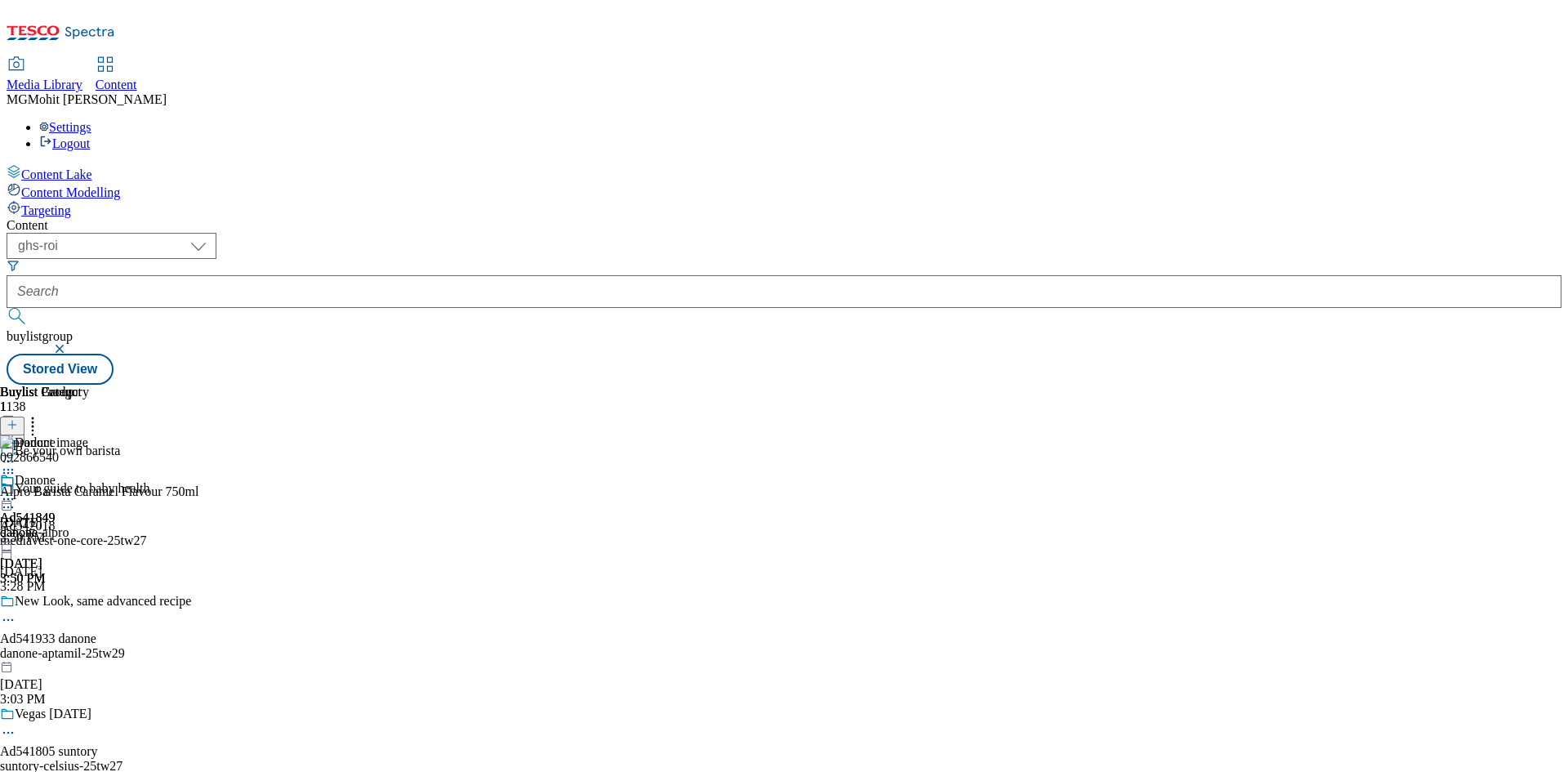
click at [16, 491] on icon at bounding box center [8, 499] width 16 height 16
click at [76, 523] on button "Edit" at bounding box center [54, 532] width 43 height 19
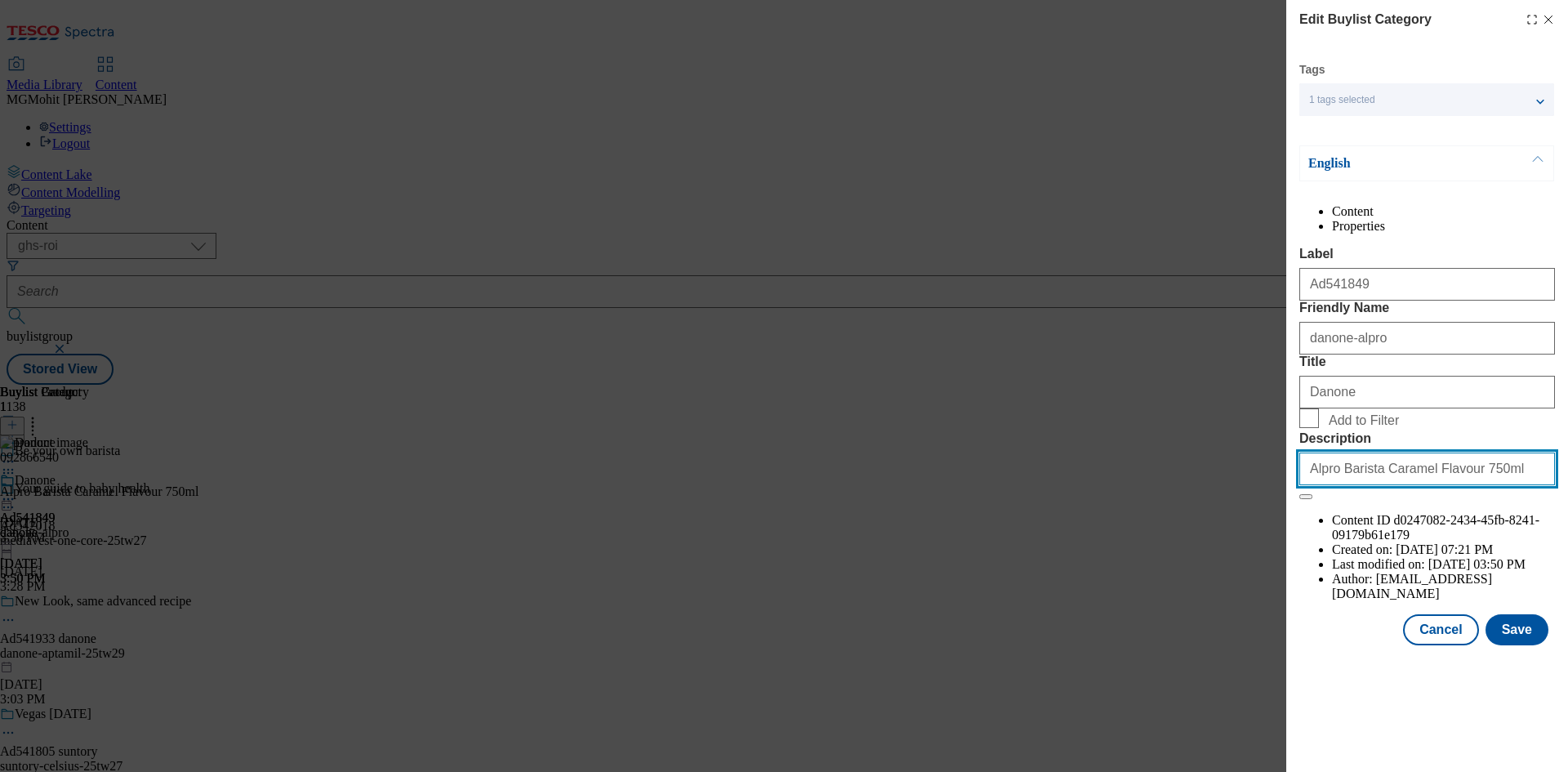
click at [1489, 485] on input "Alpro Barista Caramel Flavour 750ml" at bounding box center [1427, 468] width 256 height 33
click at [1512, 645] on button "Save" at bounding box center [1516, 629] width 63 height 31
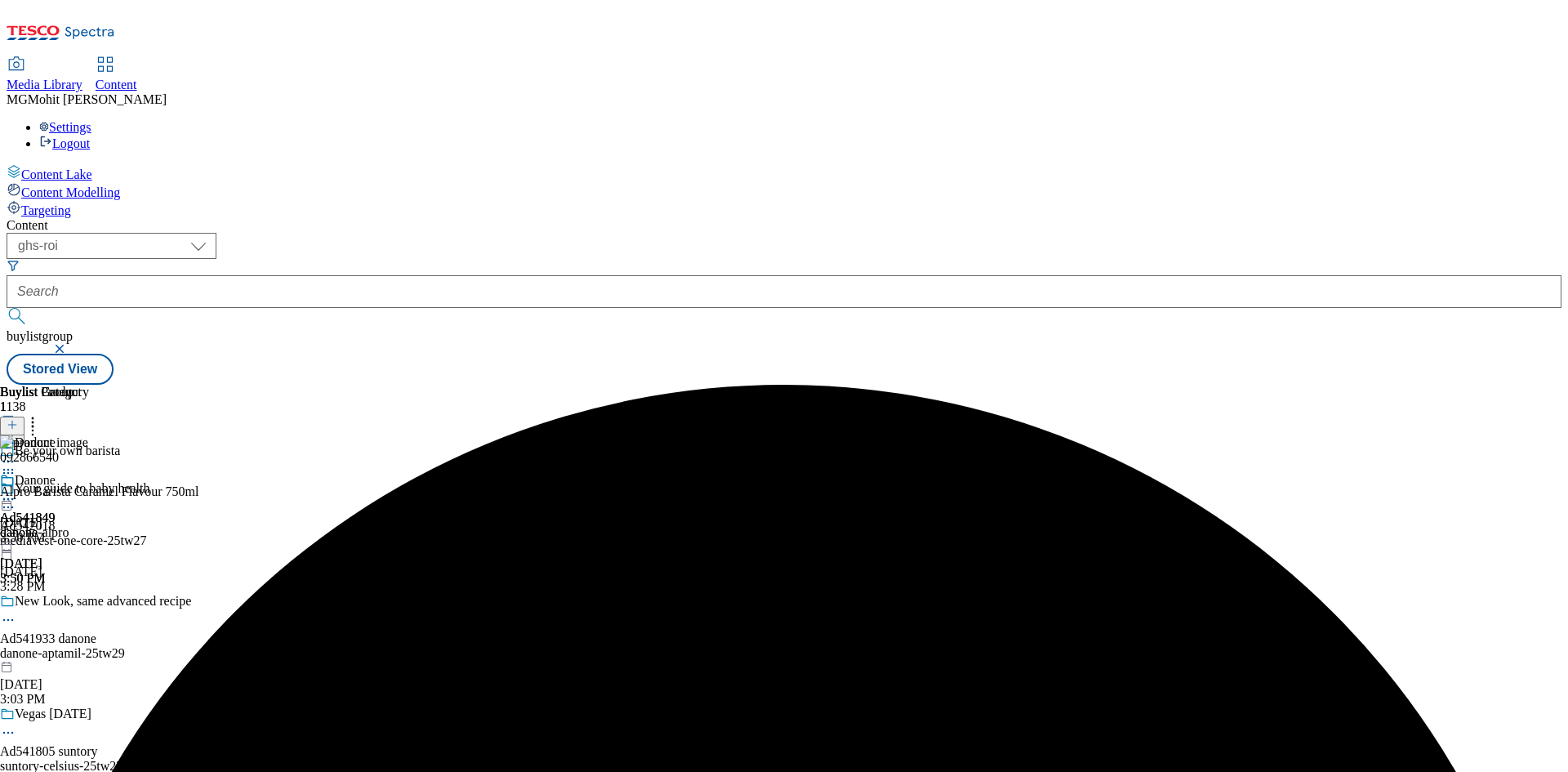
click at [16, 491] on icon at bounding box center [8, 499] width 16 height 16
click at [89, 603] on span "Preview" at bounding box center [70, 609] width 38 height 12
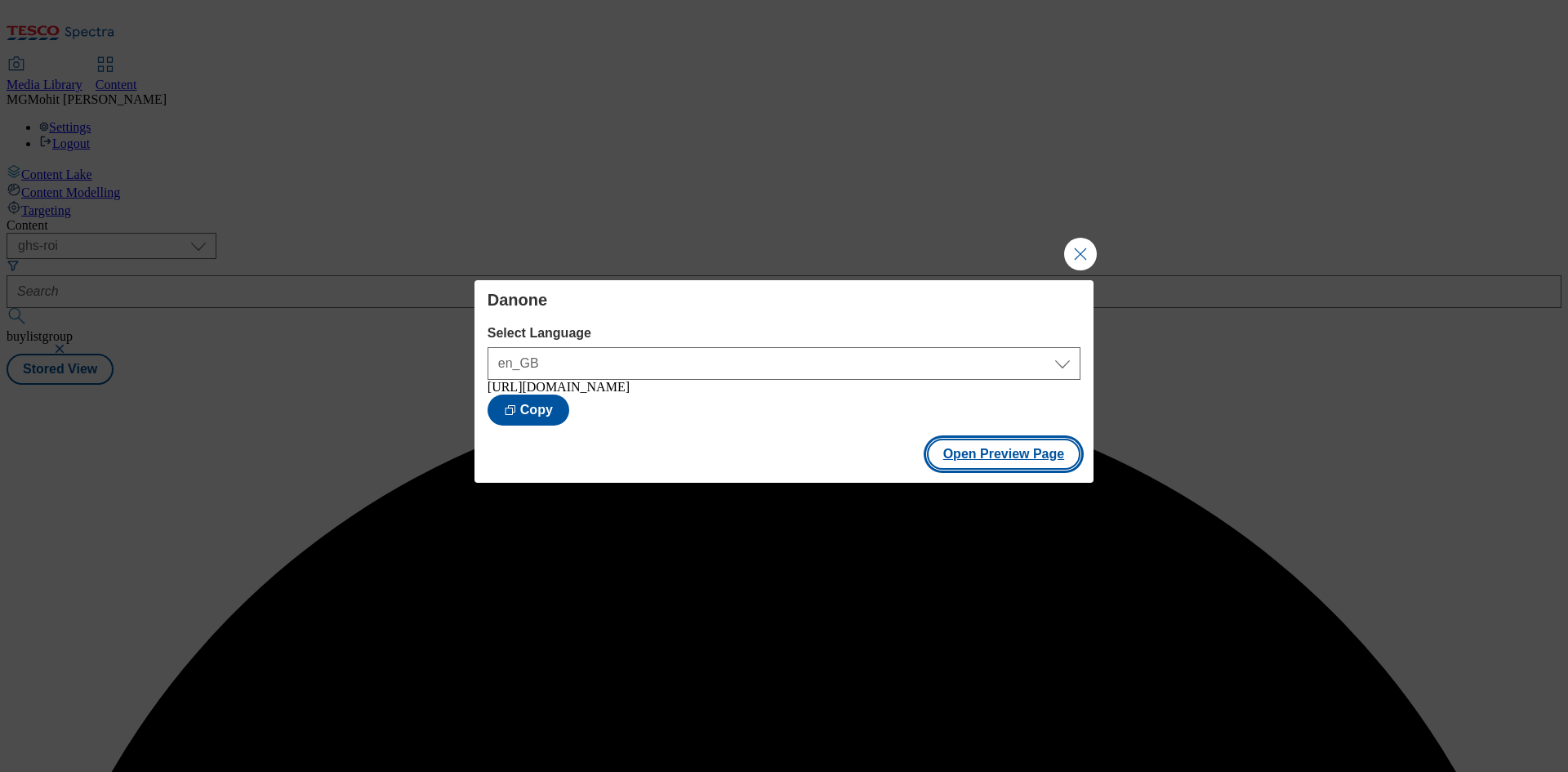
click at [968, 465] on button "Open Preview Page" at bounding box center [1004, 453] width 154 height 31
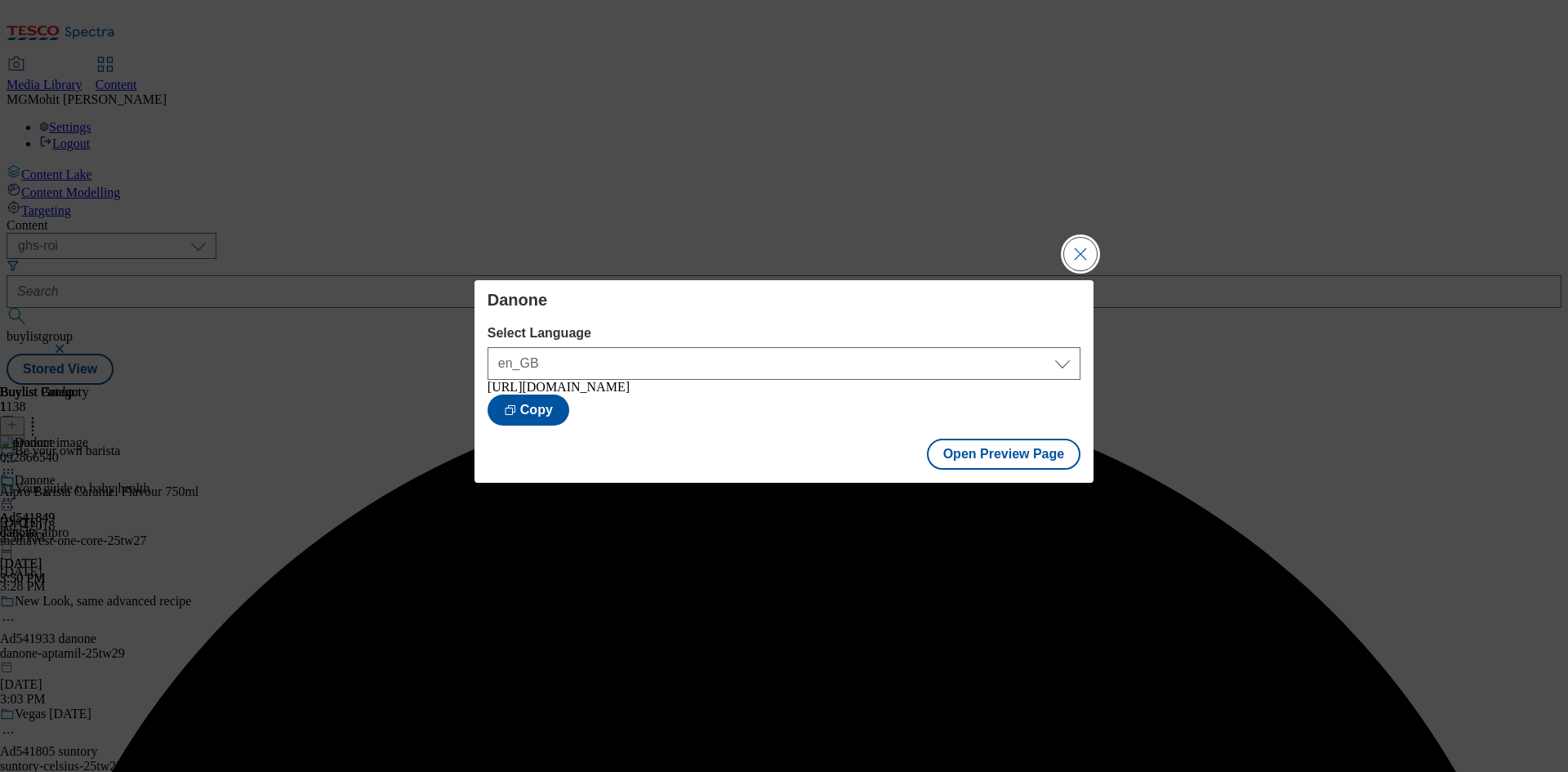
click at [1078, 253] on button "Close Modal" at bounding box center [1080, 254] width 33 height 33
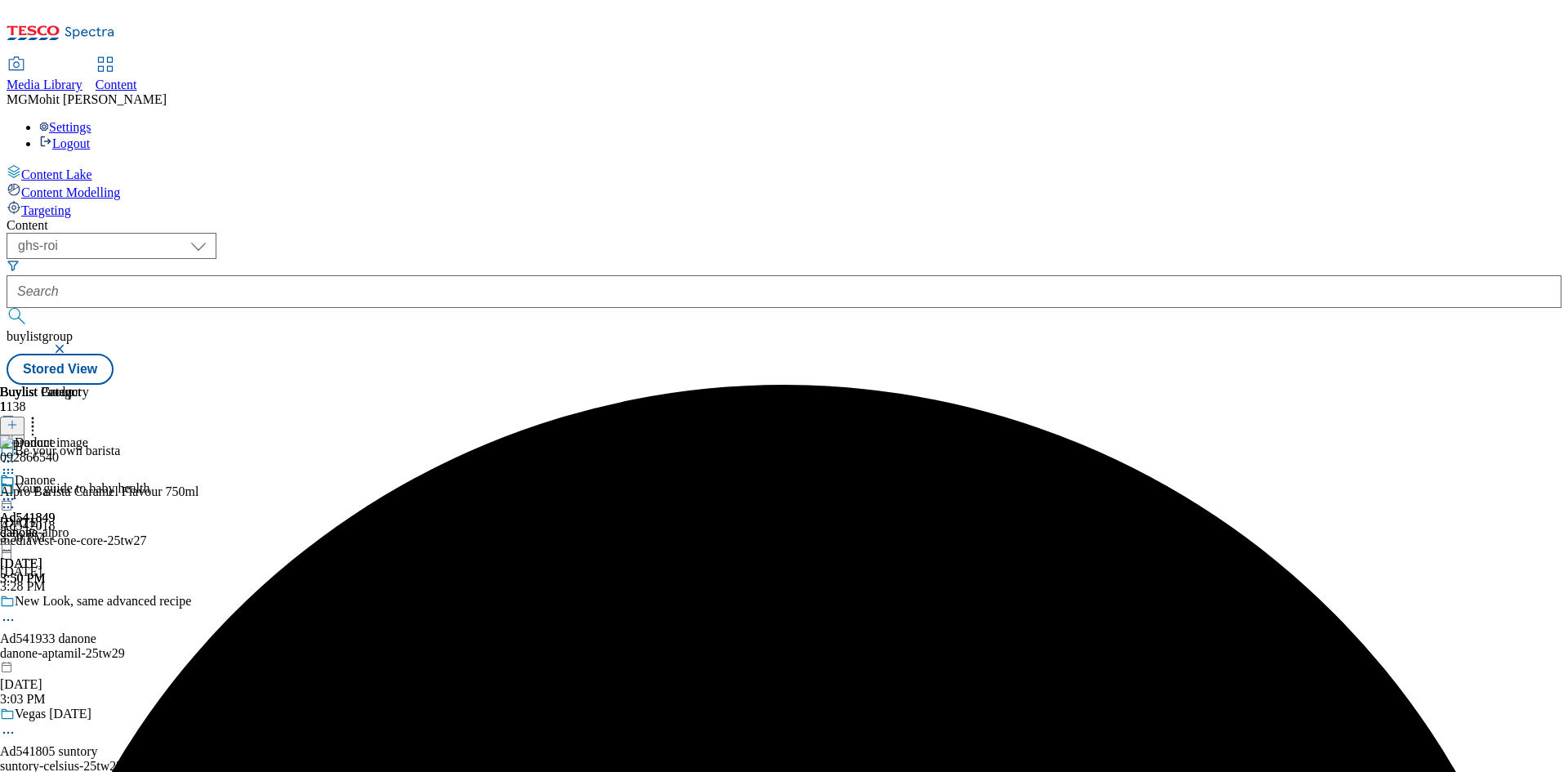
click at [16, 491] on icon at bounding box center [8, 499] width 16 height 16
click at [87, 659] on span "Publish" at bounding box center [69, 665] width 36 height 12
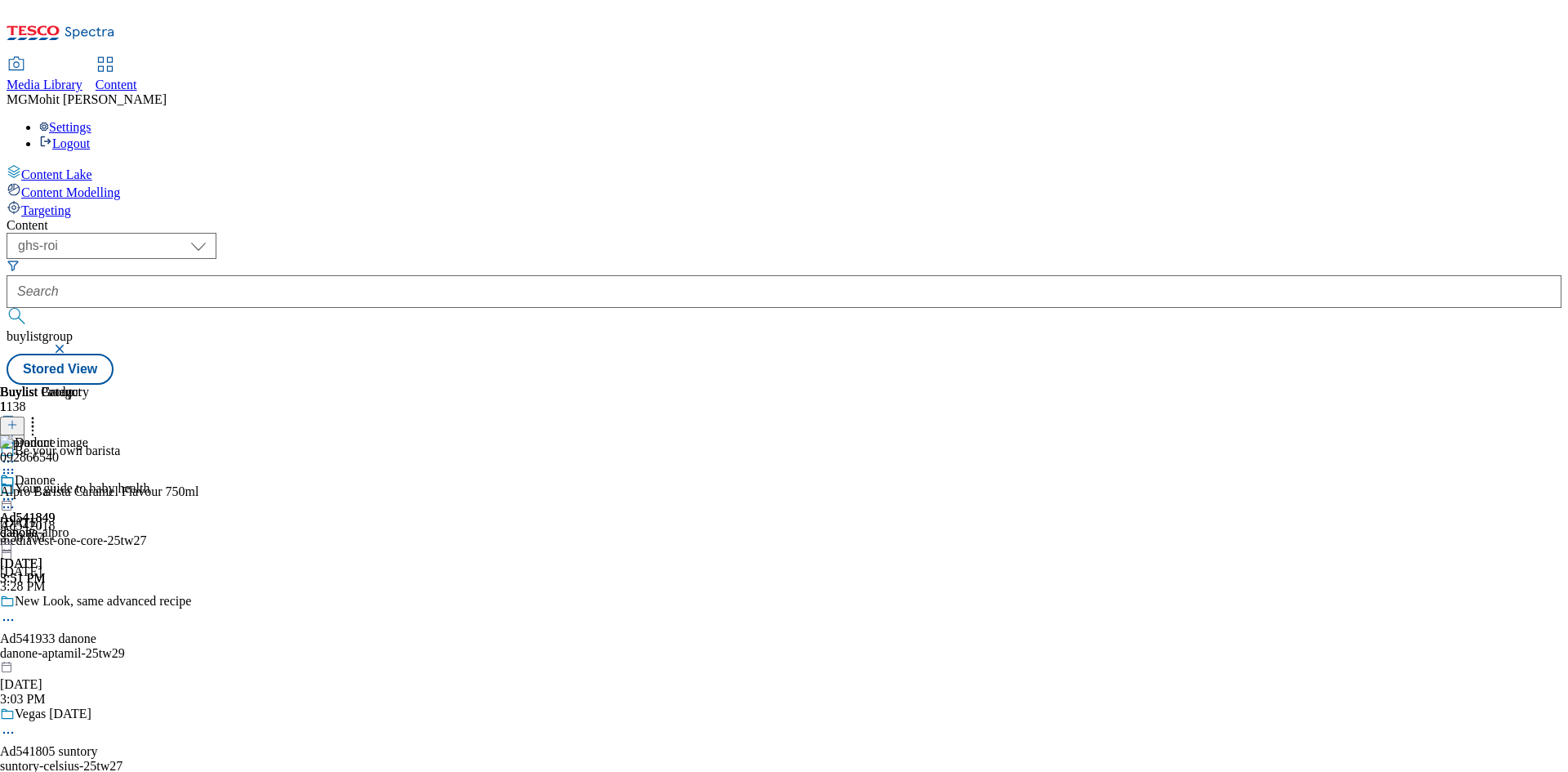
click at [341, 443] on div "Be your own barista" at bounding box center [170, 462] width 341 height 38
click at [16, 461] on icon at bounding box center [8, 469] width 16 height 16
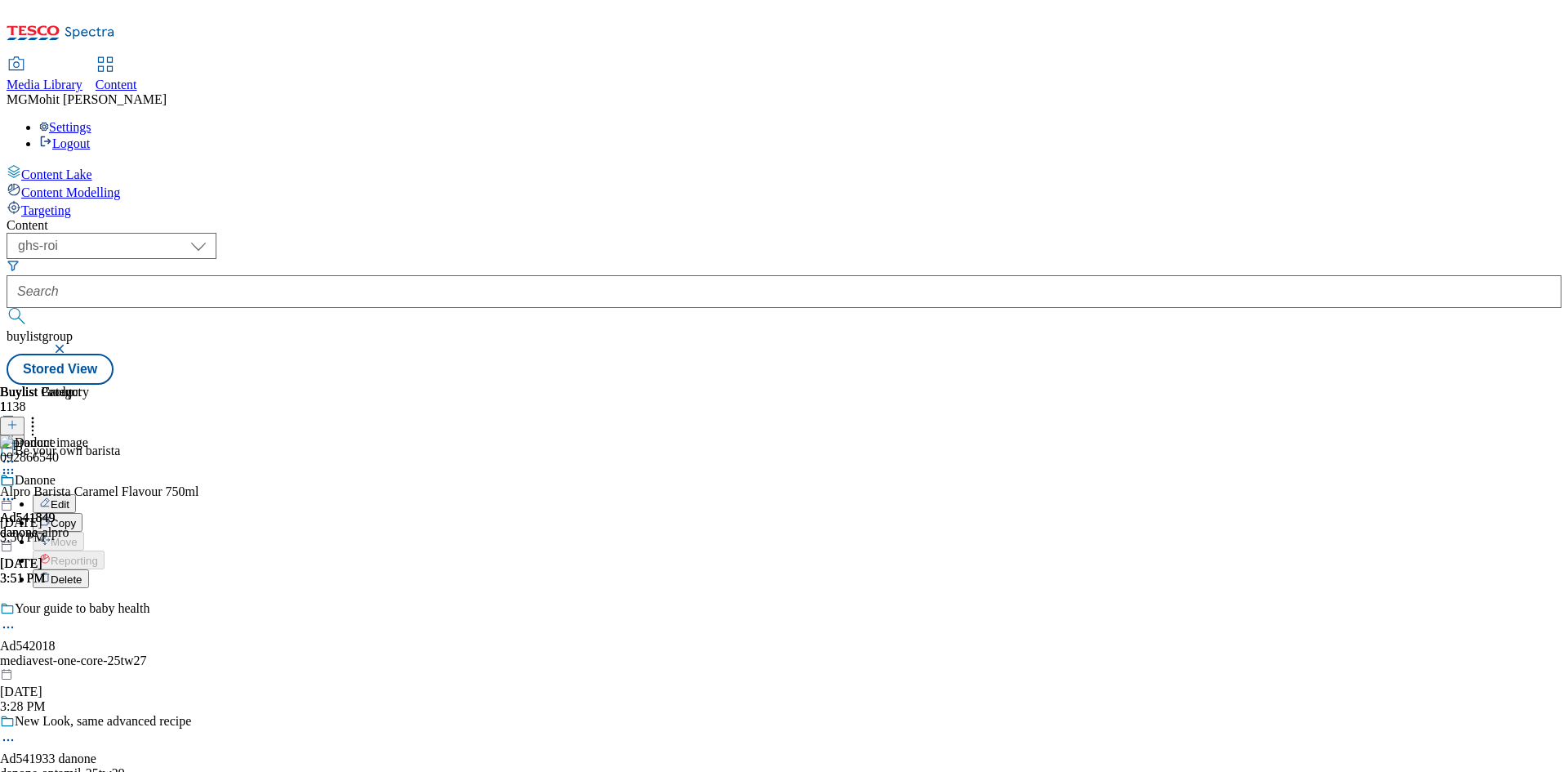
click at [69, 498] on span "Edit" at bounding box center [60, 504] width 19 height 12
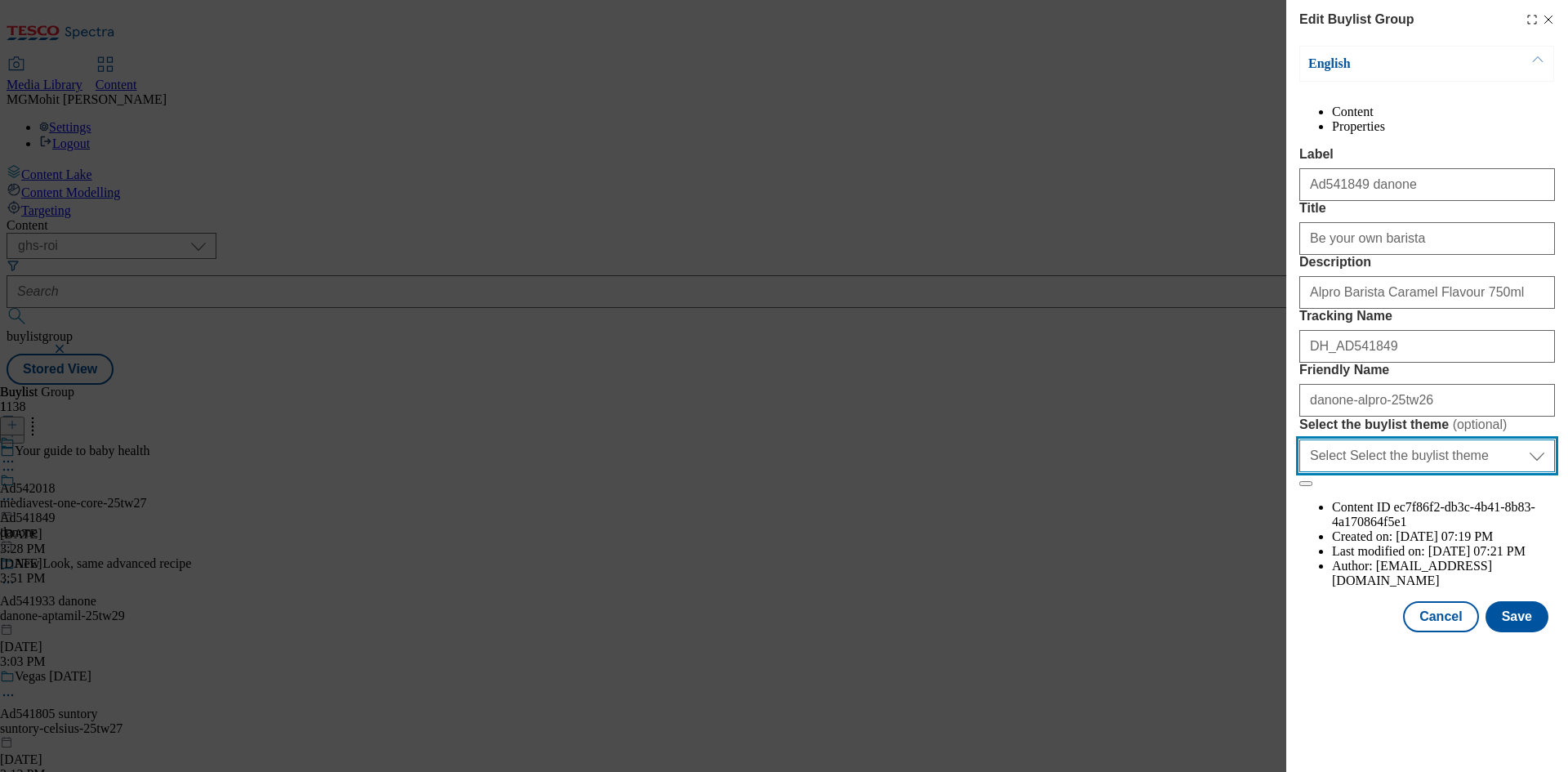
click at [1475, 472] on select "Select Select the buylist theme default fandf" at bounding box center [1427, 455] width 256 height 33
click at [1350, 737] on div "Edit Buylist Group English Content Properties Label Ad541849 danone Title Be yo…" at bounding box center [1427, 386] width 282 height 772
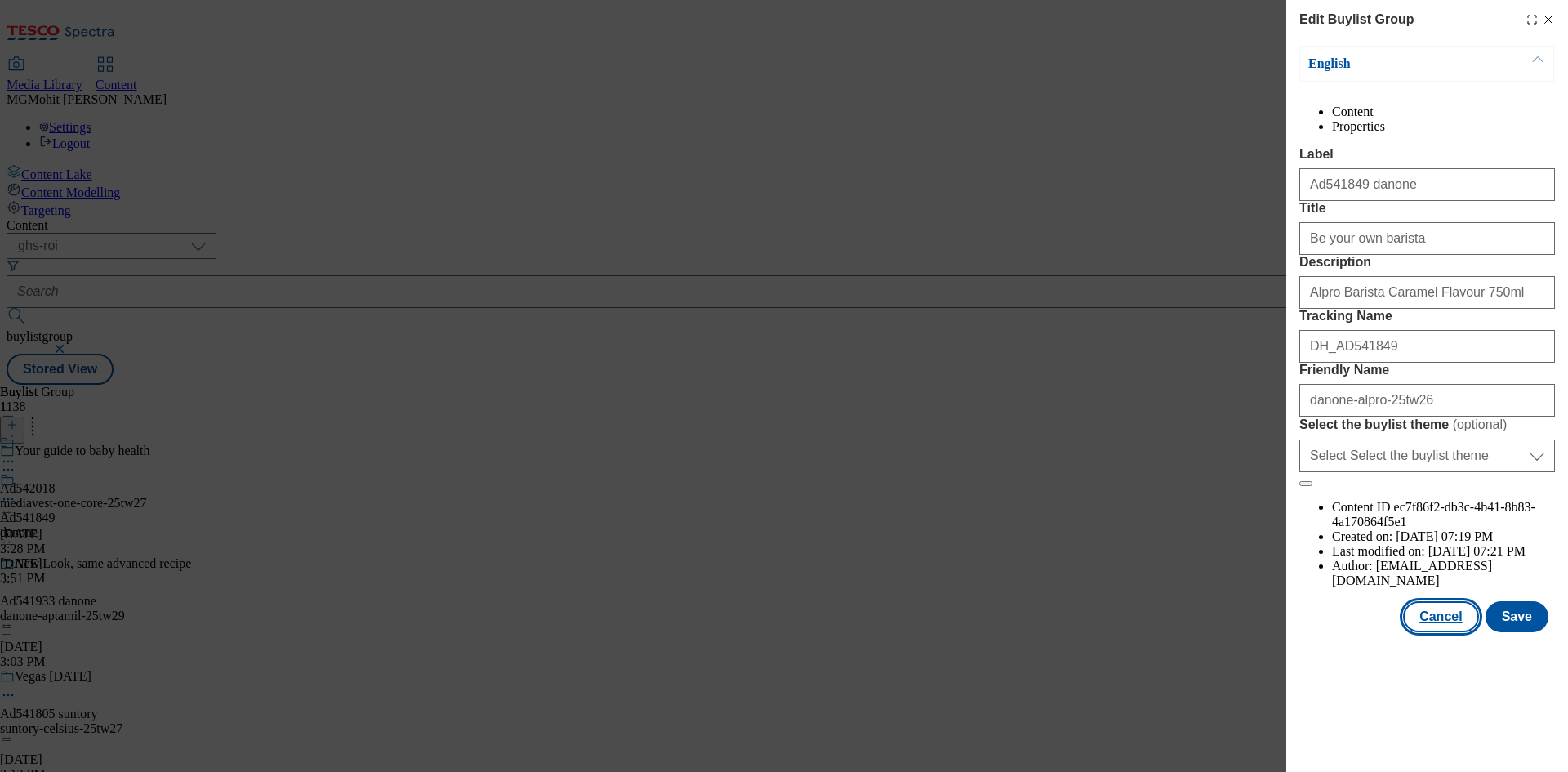
click at [1444, 632] on button "Cancel" at bounding box center [1440, 616] width 75 height 31
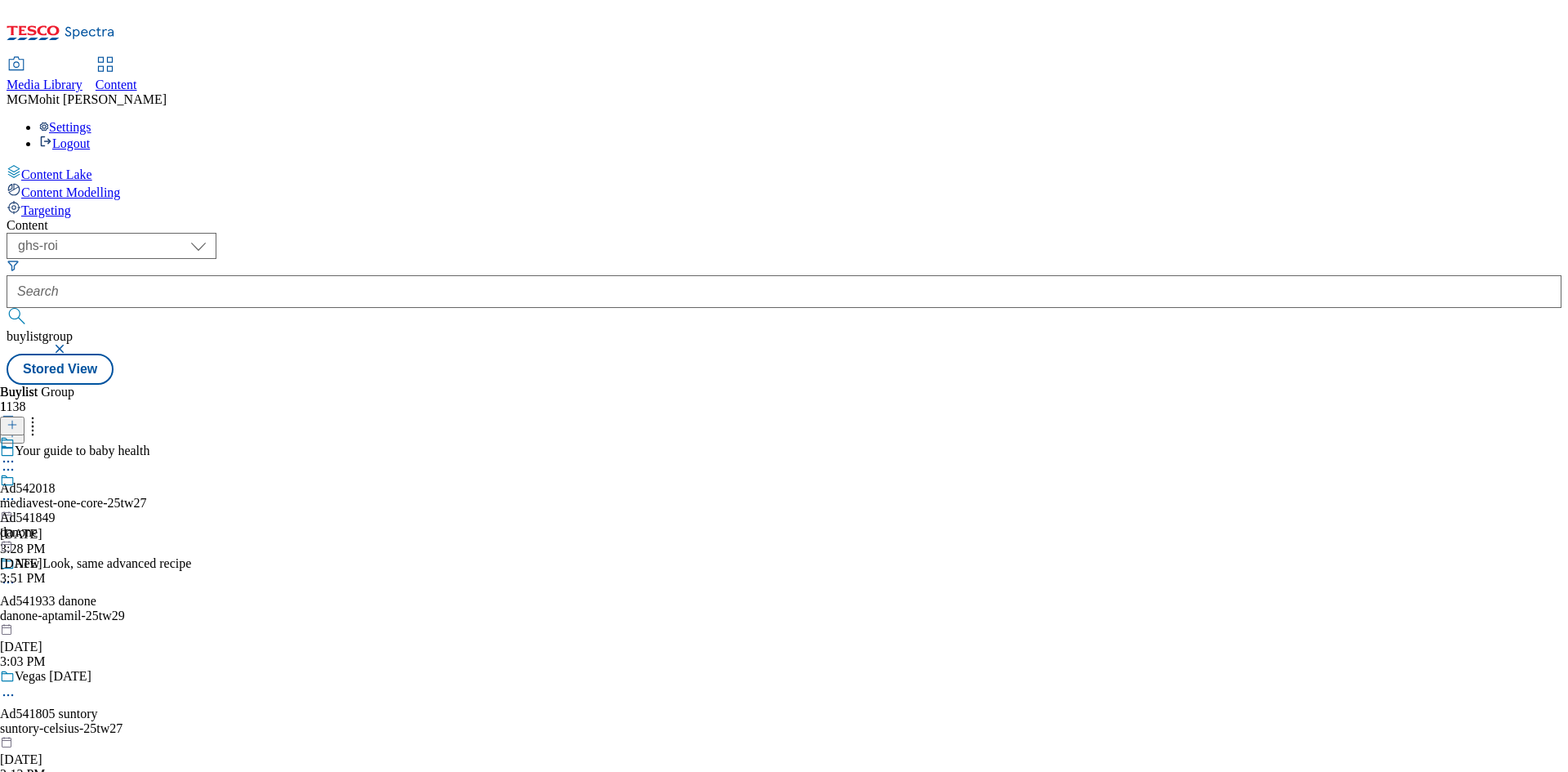
click at [16, 491] on icon at bounding box center [8, 499] width 16 height 16
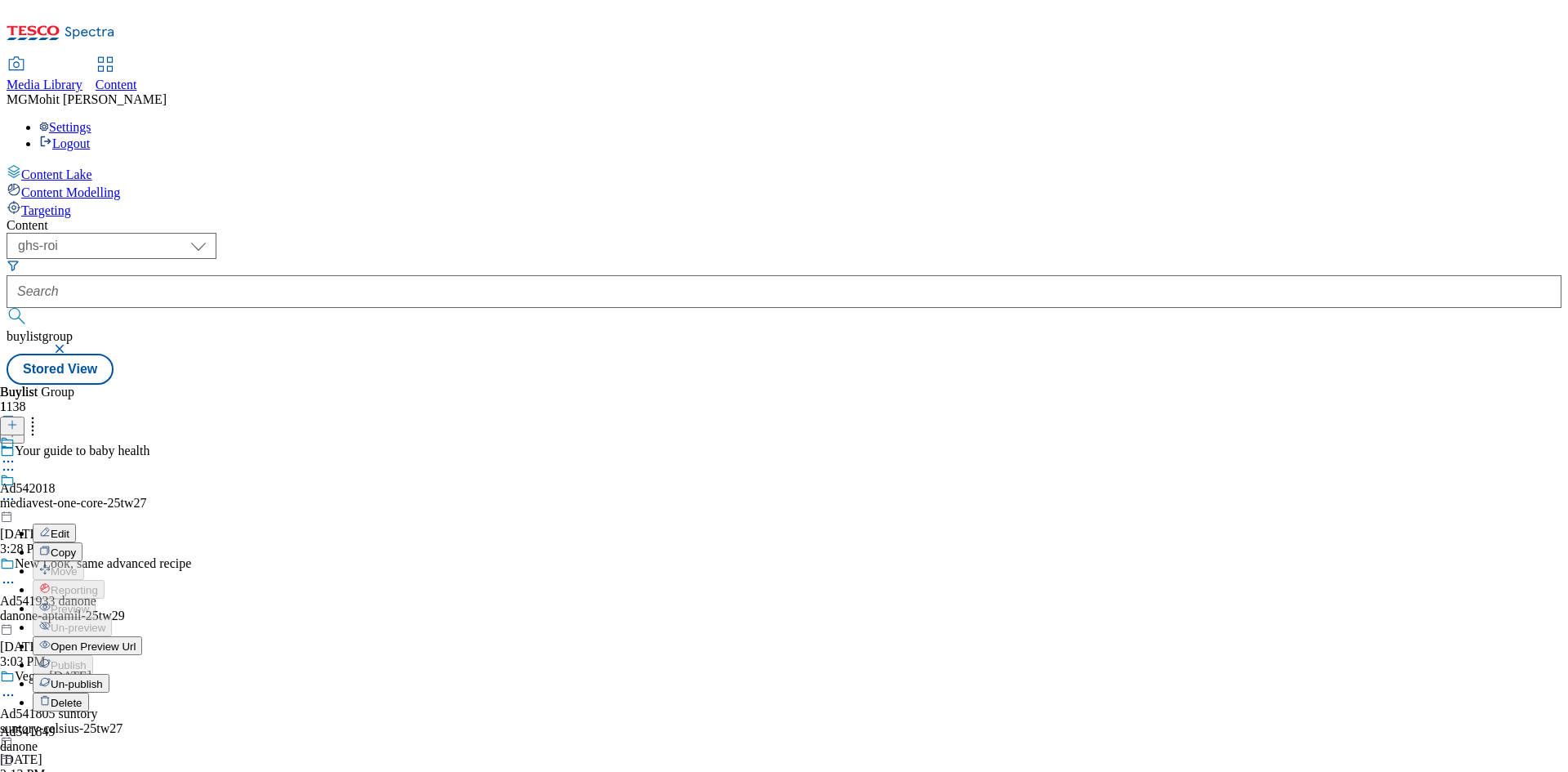
click at [69, 527] on span "Edit" at bounding box center [60, 533] width 19 height 12
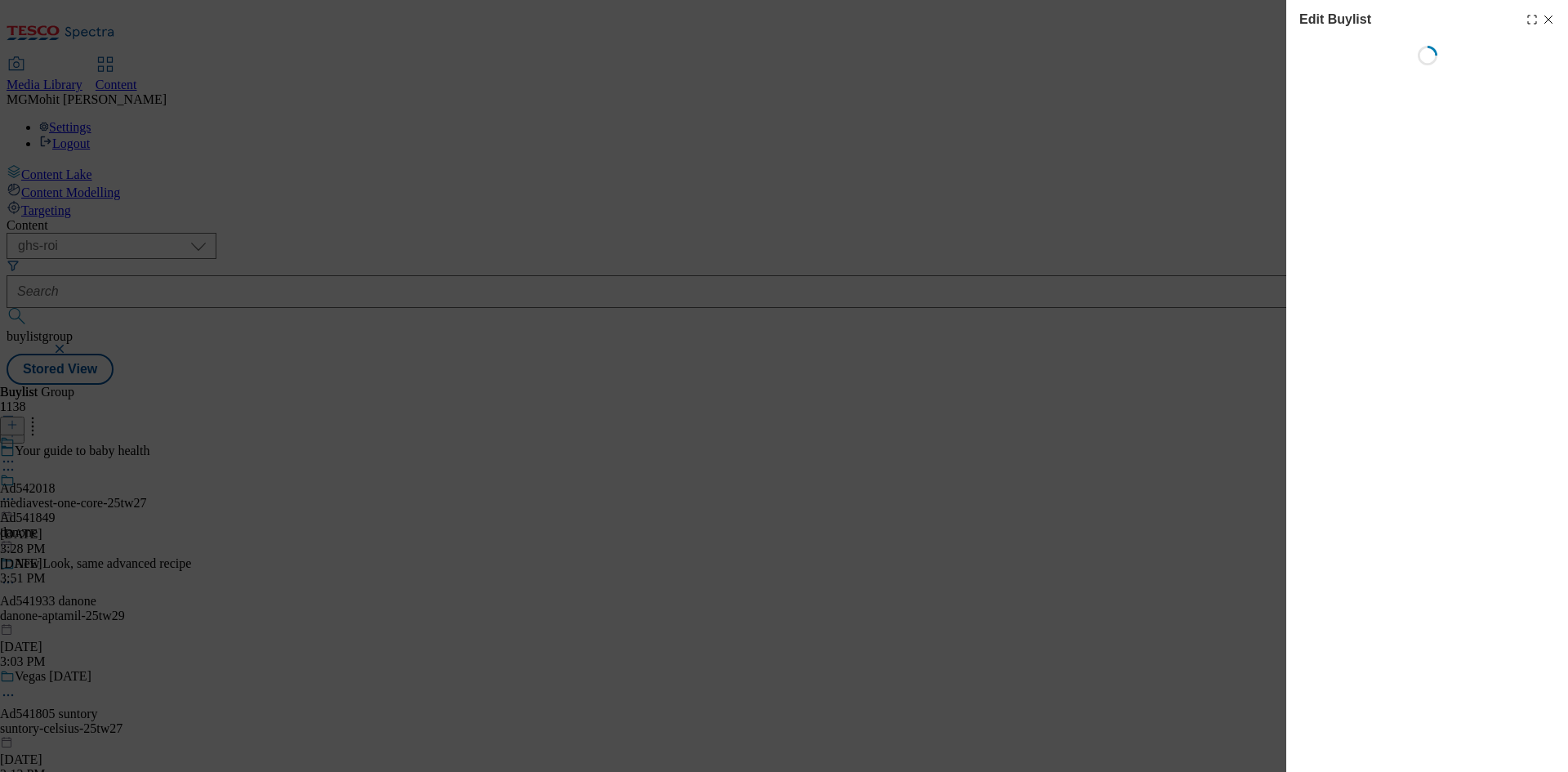
select select "tactical"
select select "supplier funded short term 1-3 weeks"
select select "dunnhumby"
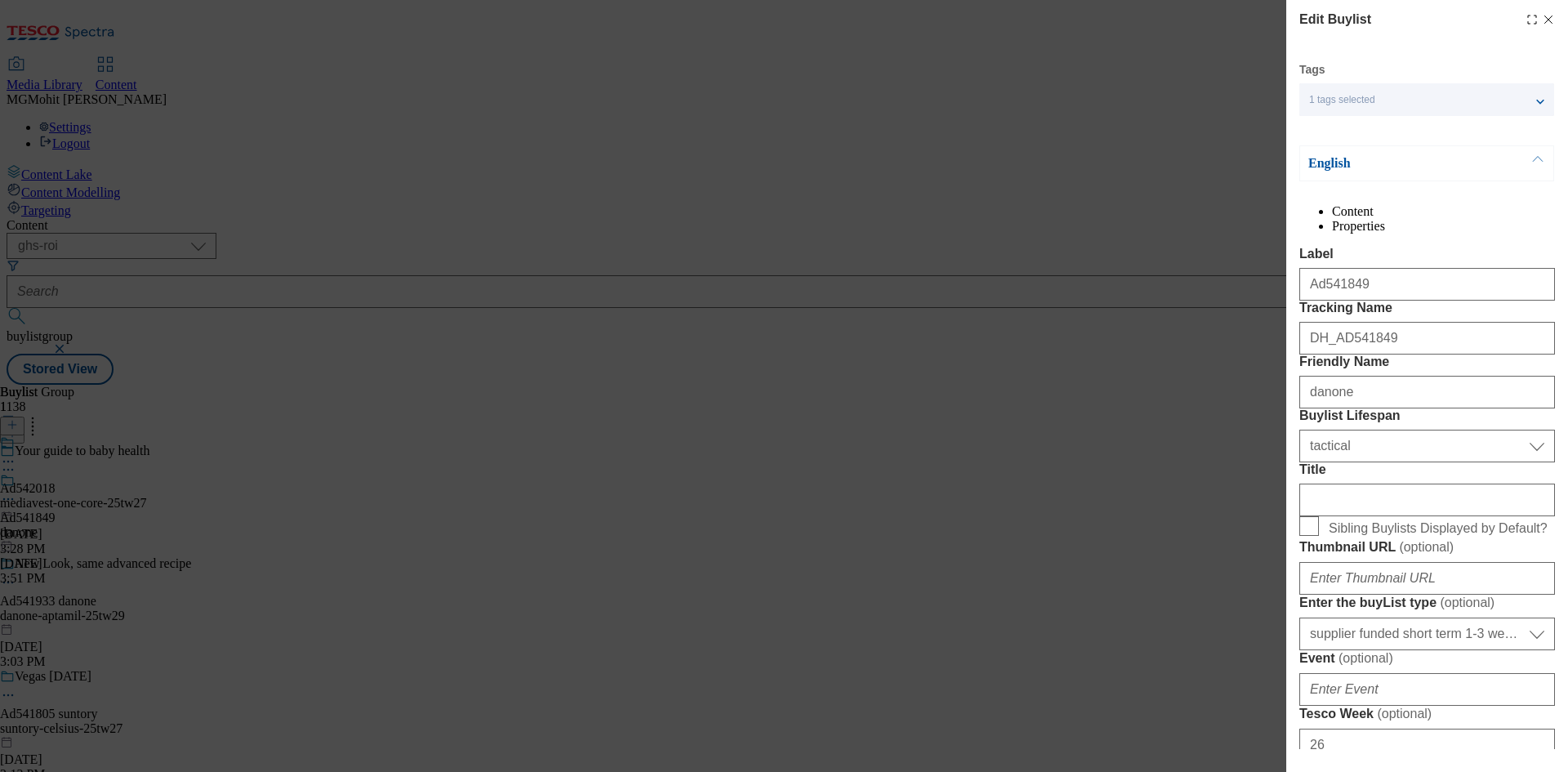
select select "Banner"
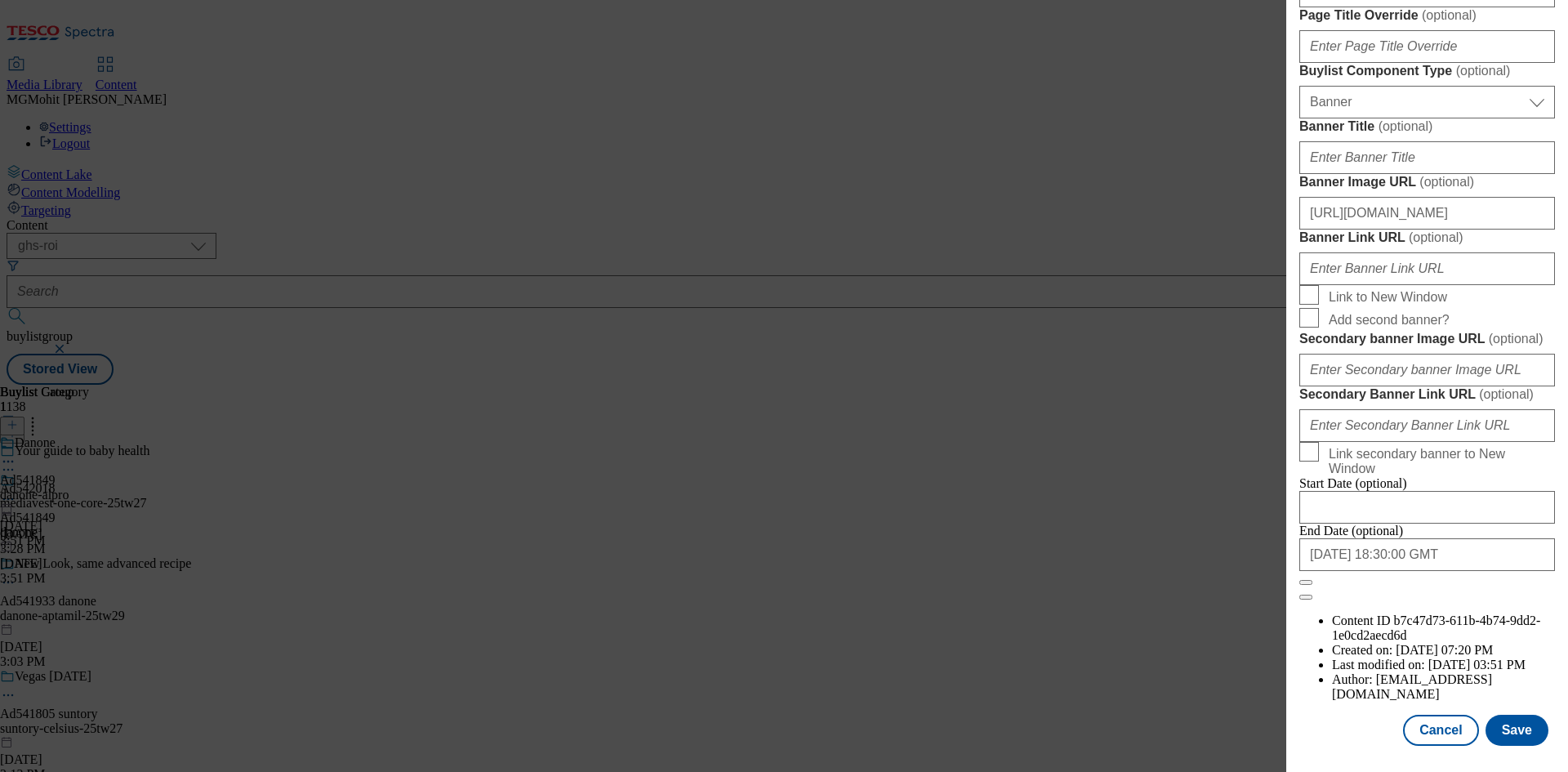
scroll to position [1604, 0]
click at [1466, 571] on input "2025-11-29 18:30:00 GMT" at bounding box center [1427, 554] width 256 height 33
select select "2025"
select select "November"
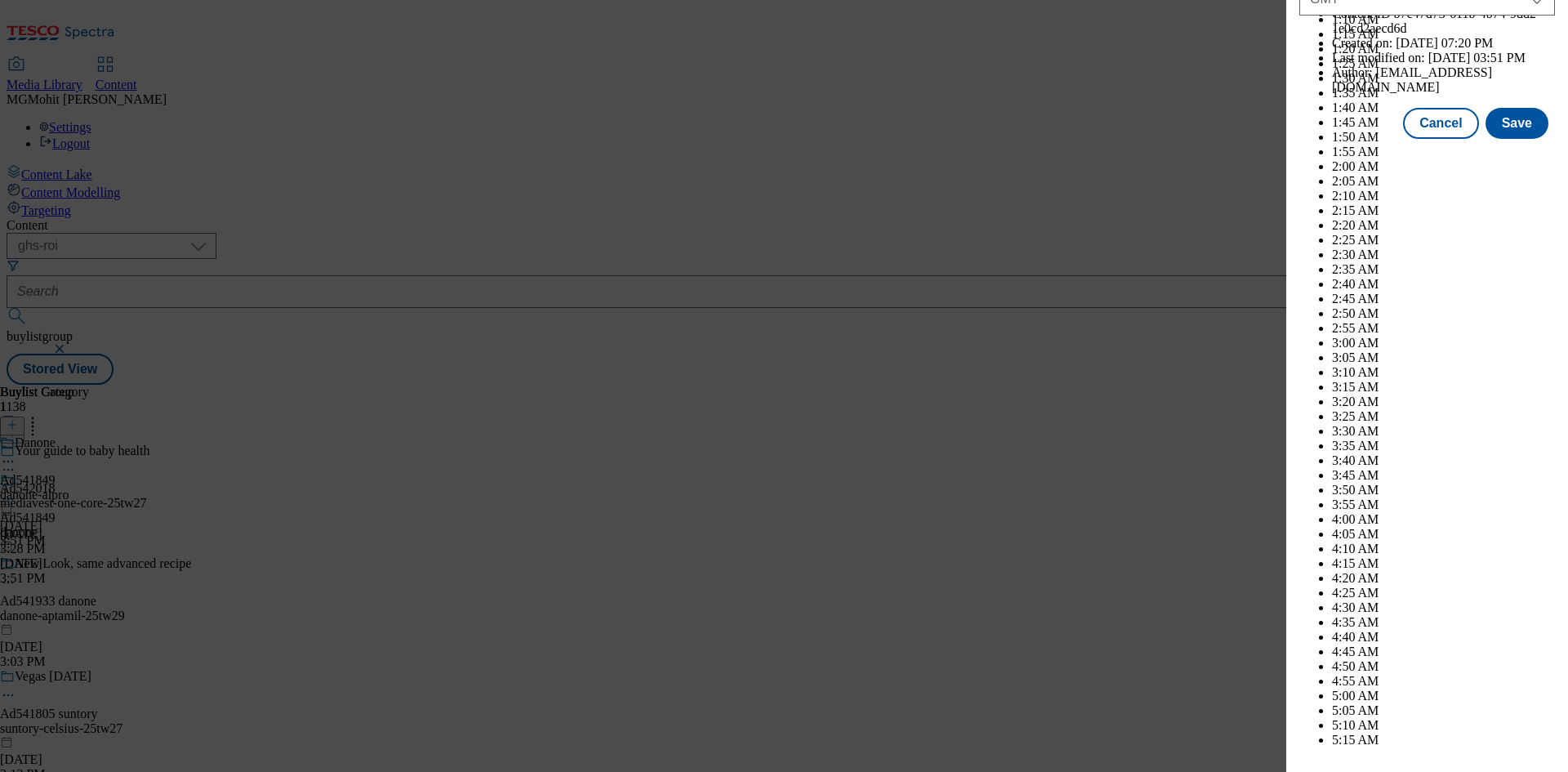
scroll to position [6698, 0]
click at [1345, 139] on div "Cancel Save" at bounding box center [1427, 123] width 256 height 31
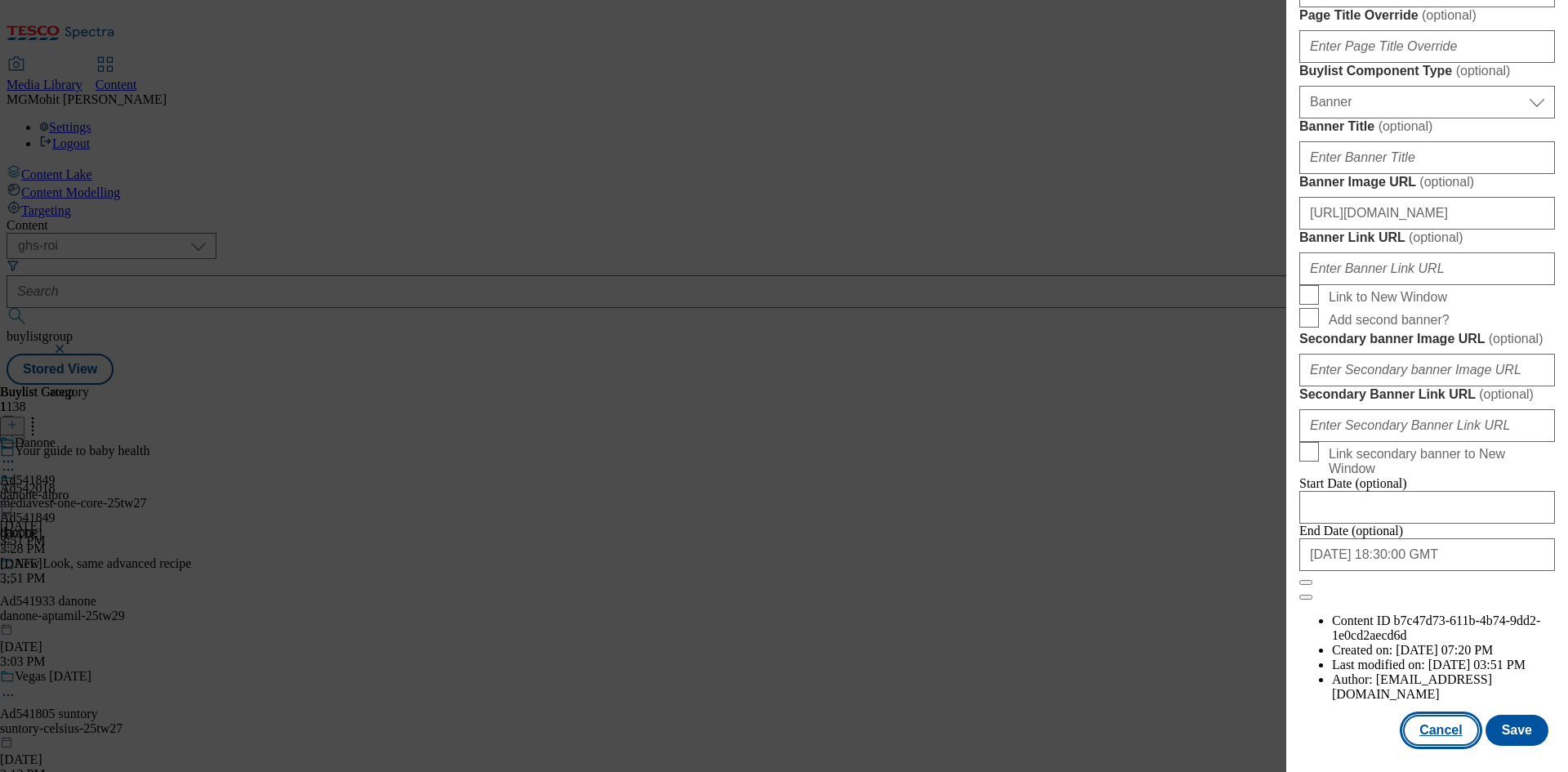
click at [1431, 721] on button "Cancel" at bounding box center [1440, 729] width 75 height 31
select select "tactical"
select select "supplier funded short term 1-3 weeks"
select select "dunnhumby"
select select "Banner"
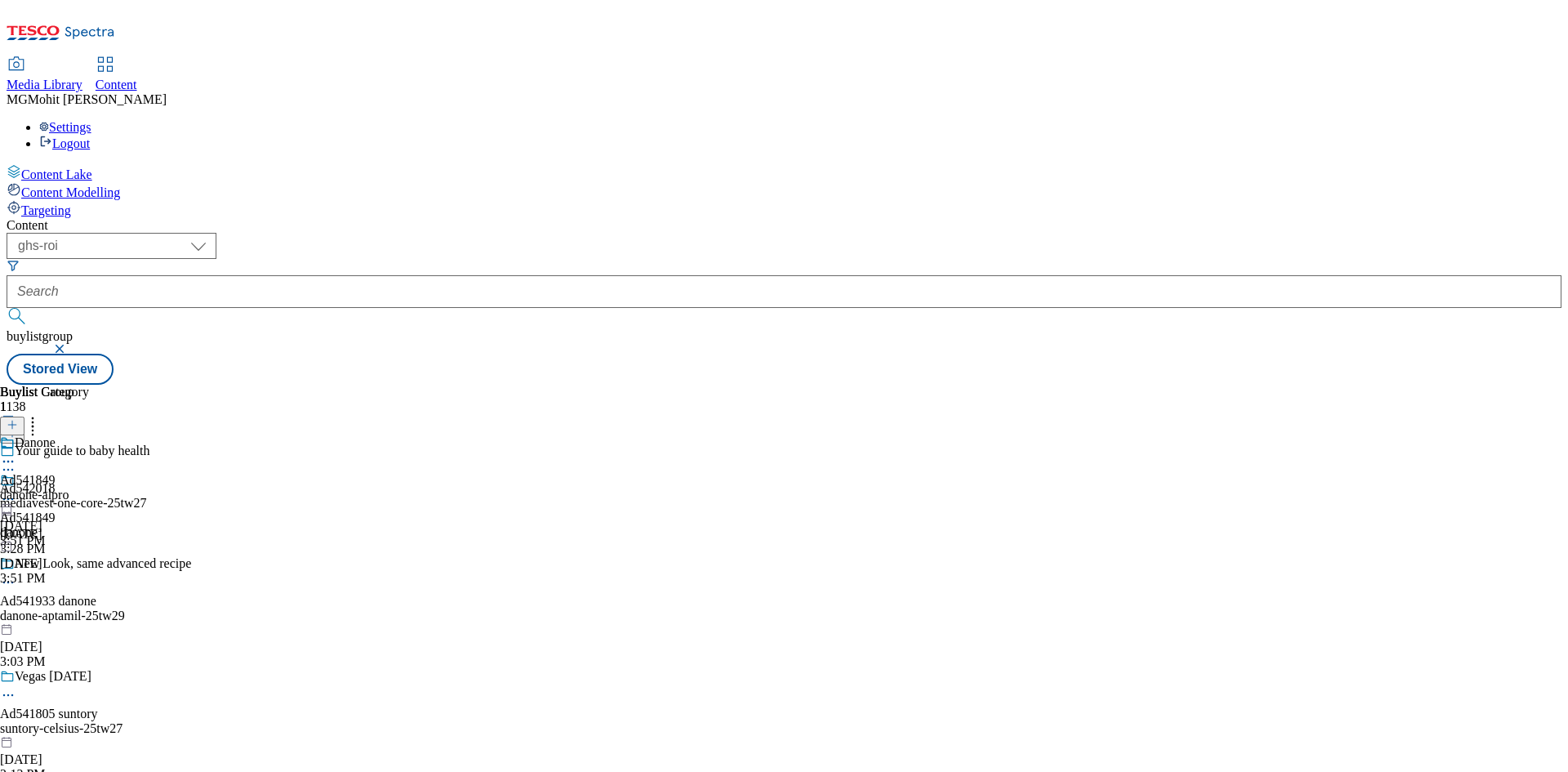
scroll to position [1237, 0]
click at [16, 453] on icon at bounding box center [8, 461] width 16 height 16
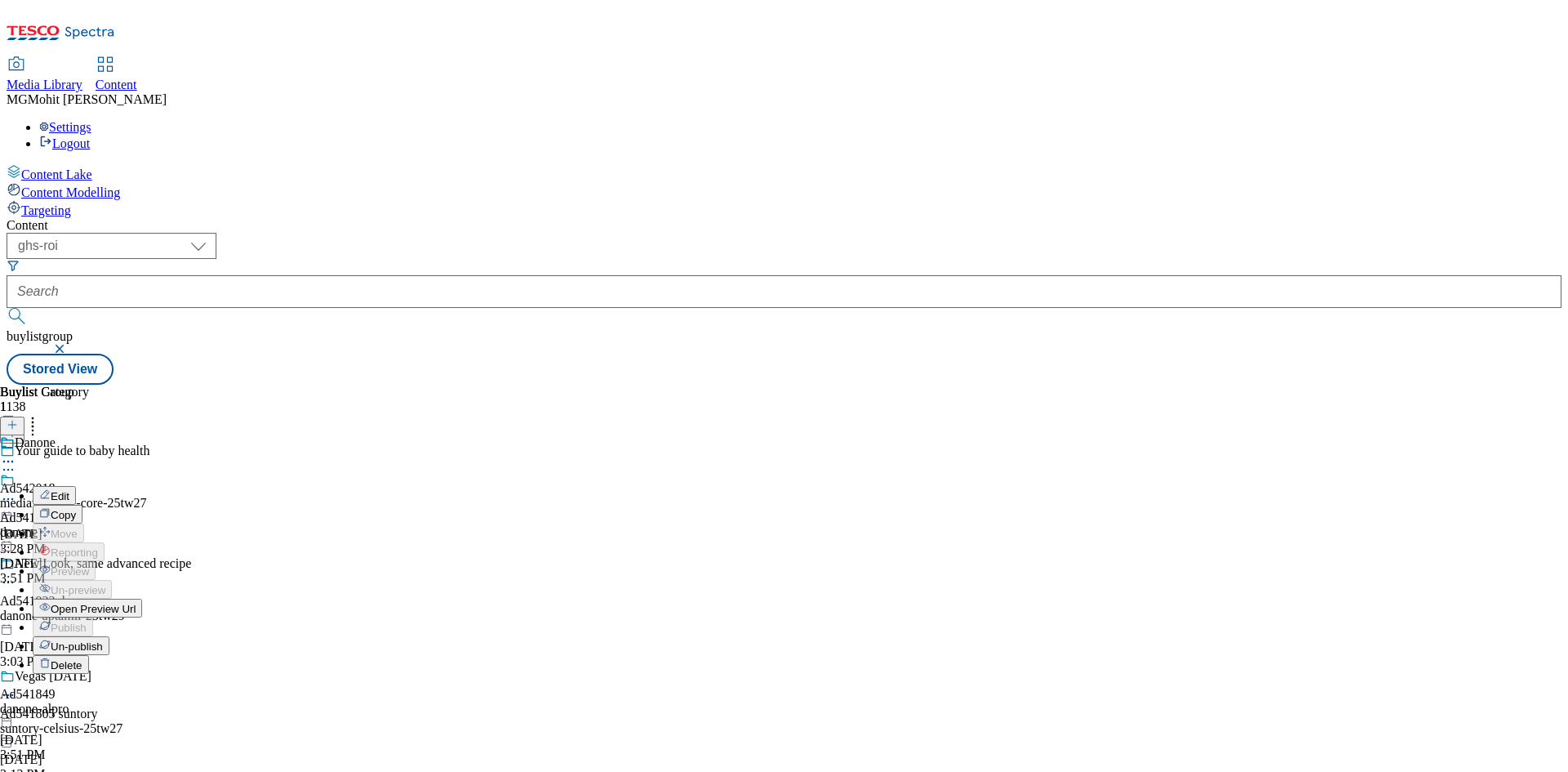
click at [69, 490] on span "Edit" at bounding box center [60, 496] width 19 height 12
